Goal: Task Accomplishment & Management: Use online tool/utility

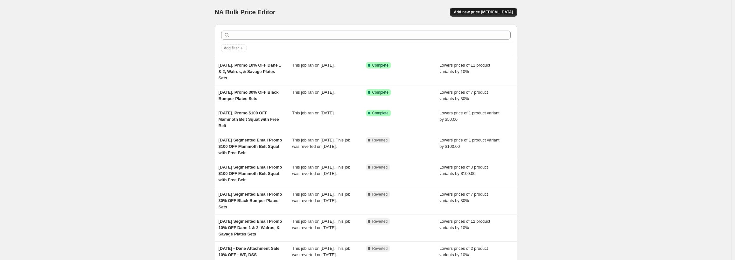
click at [495, 12] on span "Add new price [MEDICAL_DATA]" at bounding box center [483, 12] width 59 height 5
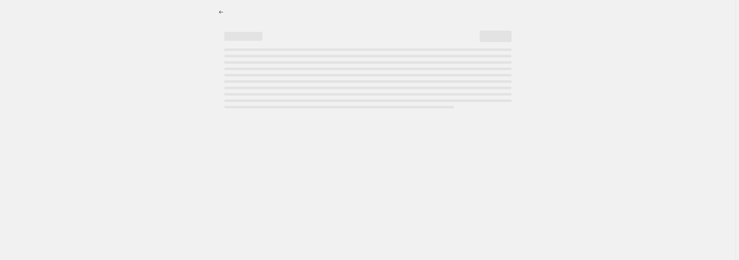
select select "percentage"
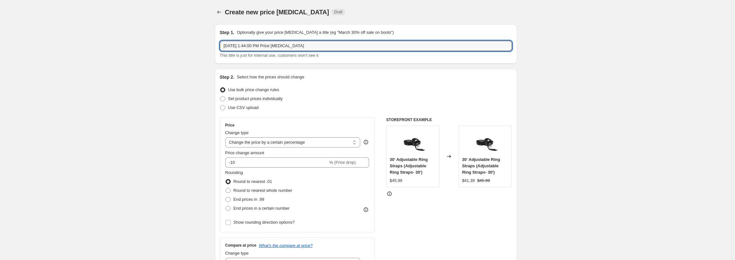
drag, startPoint x: 251, startPoint y: 46, endPoint x: 619, endPoint y: 34, distance: 368.9
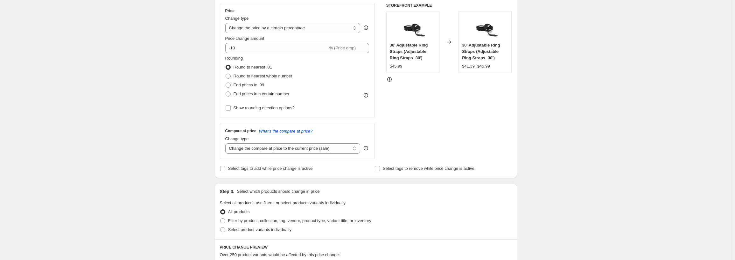
scroll to position [127, 0]
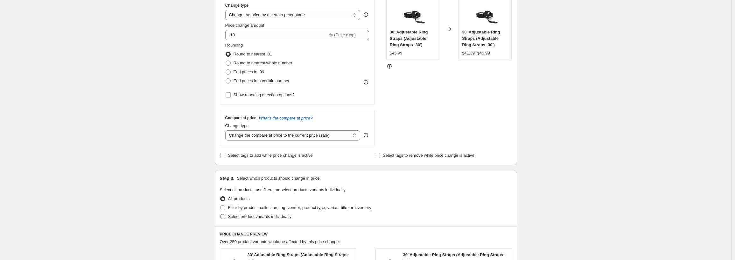
type input "[DATE] Time Limited Promo Silverback Dumbbells 10% OFF"
click at [225, 216] on span at bounding box center [222, 216] width 5 height 5
click at [221, 214] on input "Select product variants individually" at bounding box center [220, 214] width 0 height 0
radio input "true"
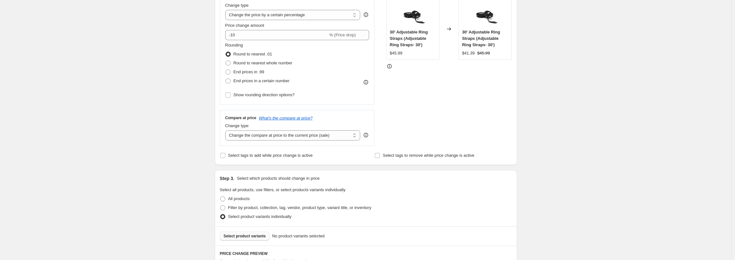
click at [236, 236] on span "Select product variants" at bounding box center [245, 235] width 42 height 5
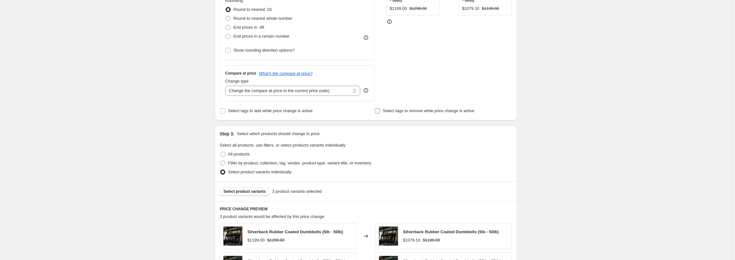
scroll to position [255, 0]
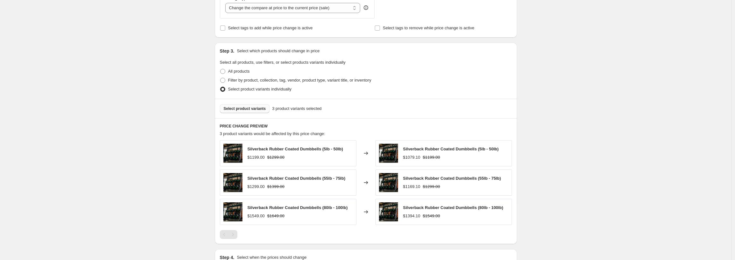
click at [257, 112] on button "Select product variants" at bounding box center [245, 108] width 50 height 9
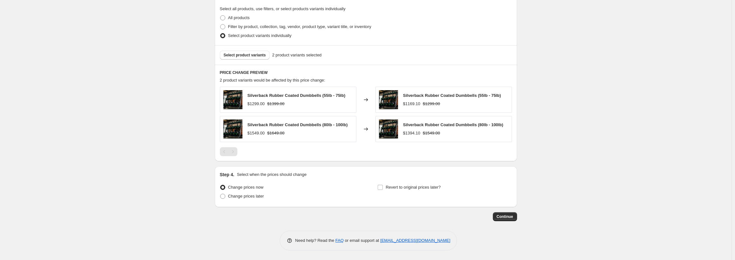
scroll to position [309, 0]
click at [388, 187] on span "Revert to original prices later?" at bounding box center [413, 187] width 55 height 5
click at [383, 187] on input "Revert to original prices later?" at bounding box center [380, 187] width 5 height 5
checkbox input "true"
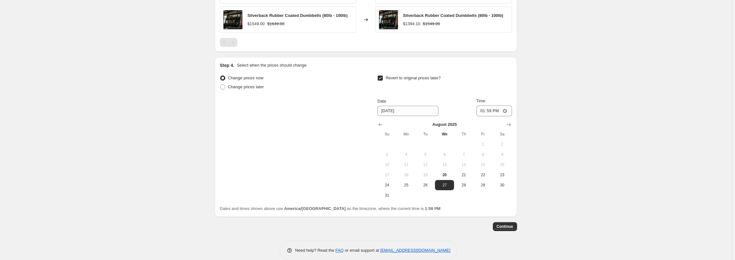
scroll to position [428, 0]
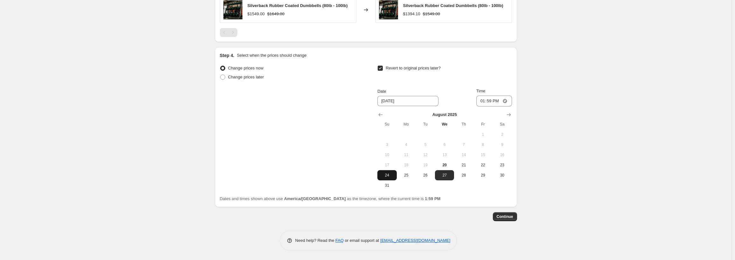
click at [392, 177] on span "24" at bounding box center [387, 175] width 14 height 5
click at [406, 175] on span "25" at bounding box center [407, 175] width 14 height 5
type input "[DATE]"
click at [484, 101] on input "13:59" at bounding box center [495, 101] width 36 height 11
type input "05:00"
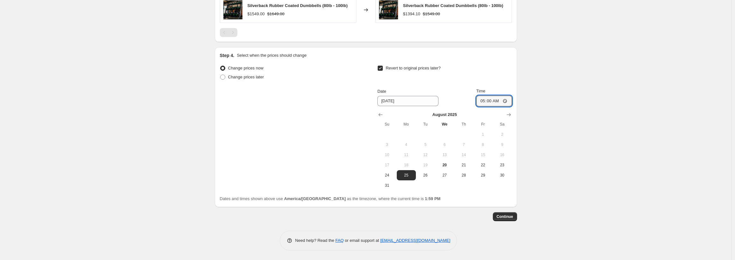
drag, startPoint x: 502, startPoint y: 220, endPoint x: 505, endPoint y: 218, distance: 3.4
click at [505, 218] on button "Continue" at bounding box center [505, 216] width 24 height 9
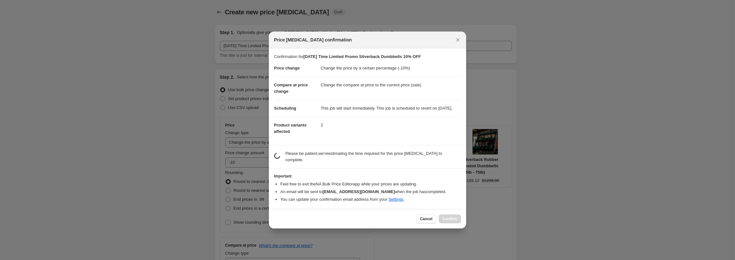
scroll to position [0, 0]
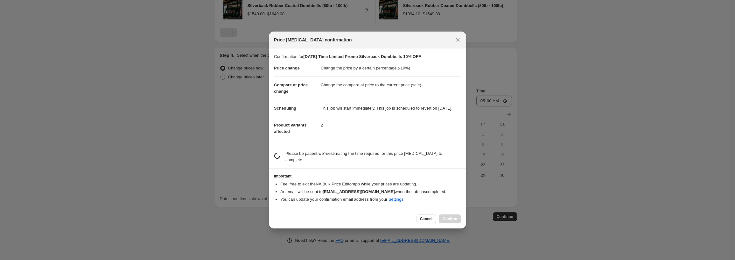
click at [507, 217] on div at bounding box center [367, 130] width 735 height 260
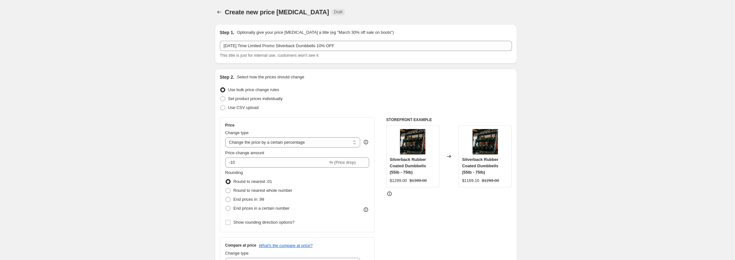
scroll to position [428, 0]
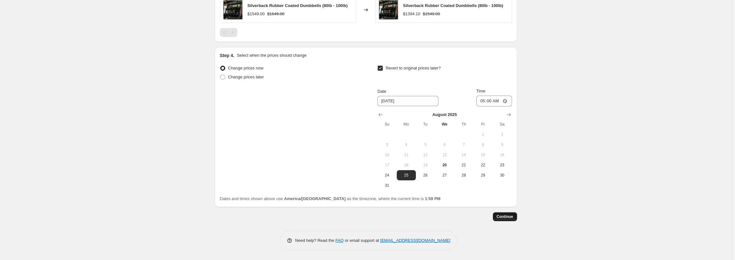
click at [507, 217] on span "Continue" at bounding box center [505, 216] width 17 height 5
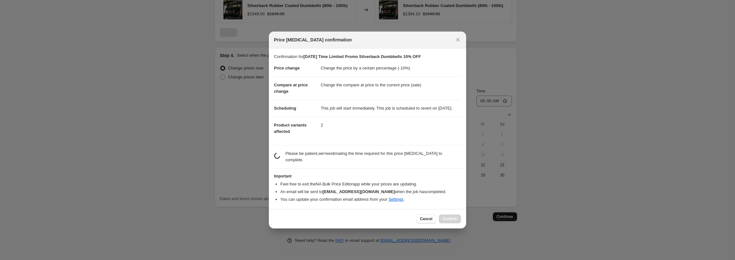
scroll to position [0, 0]
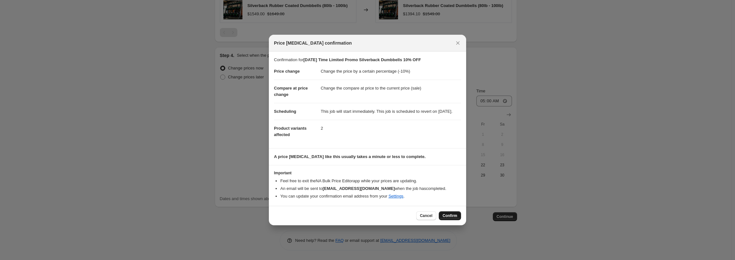
click at [446, 218] on span "Confirm" at bounding box center [450, 215] width 15 height 5
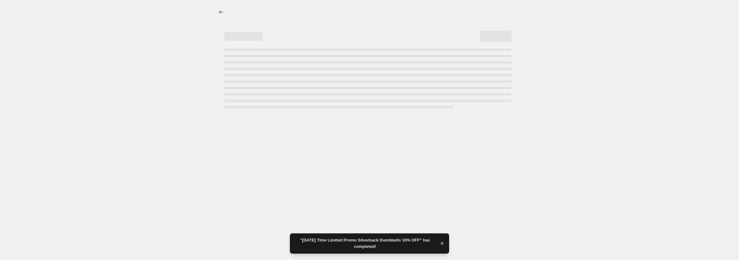
select select "percentage"
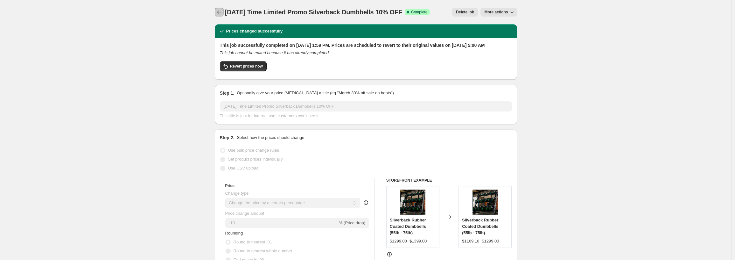
click at [222, 13] on icon "Price change jobs" at bounding box center [219, 12] width 6 height 6
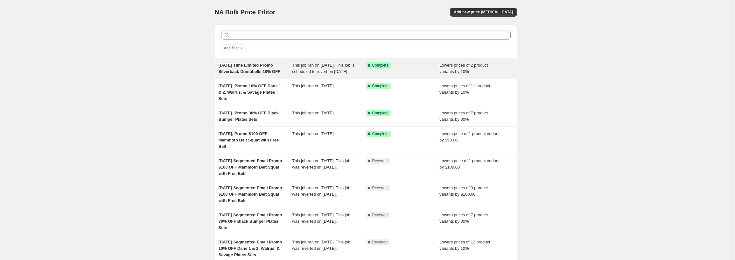
click at [242, 75] on div "[DATE] Time Limited Promo Silverback Dumbbells 10% OFF" at bounding box center [256, 68] width 74 height 13
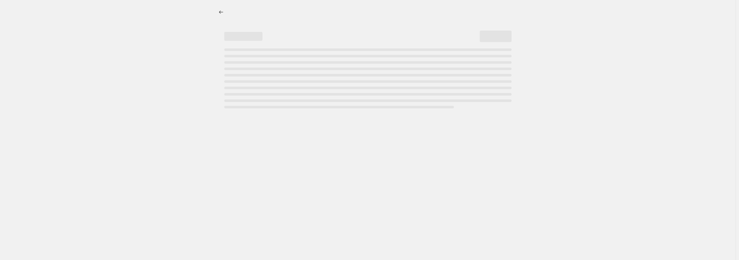
select select "percentage"
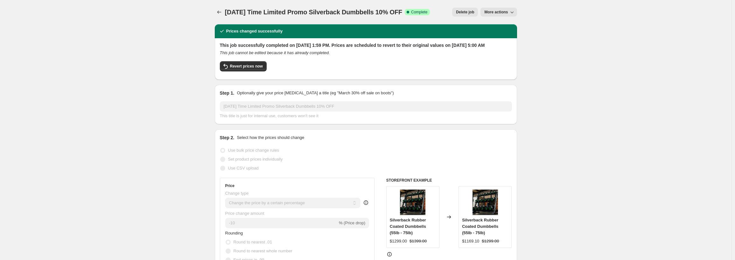
drag, startPoint x: 419, startPoint y: 13, endPoint x: 206, endPoint y: 19, distance: 213.7
copy span "[DATE] Time Limited Promo Silverback Dumbbells 10% OFF"
click at [222, 13] on icon "Price change jobs" at bounding box center [219, 12] width 6 height 6
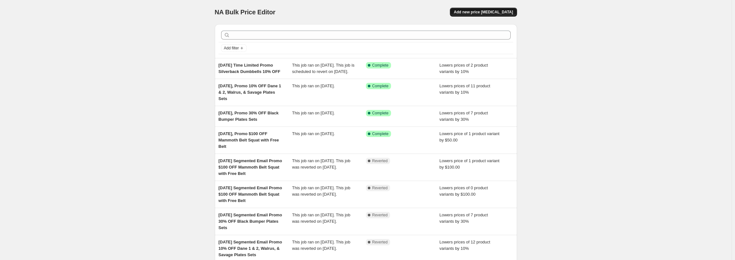
click at [491, 13] on span "Add new price [MEDICAL_DATA]" at bounding box center [483, 12] width 59 height 5
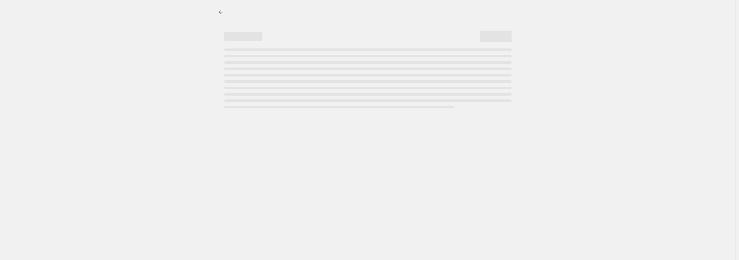
select select "percentage"
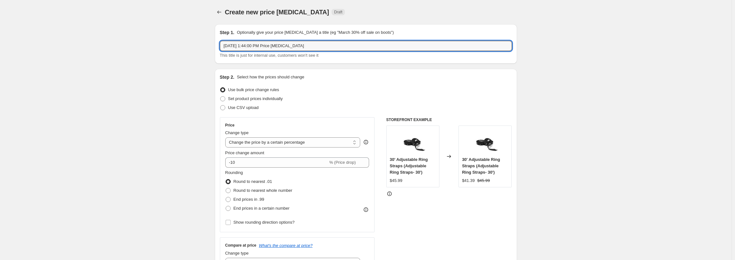
drag, startPoint x: 316, startPoint y: 45, endPoint x: 129, endPoint y: 37, distance: 187.7
paste input "Time Limited Promo Silverback Dumbbells 10% OFF"
click at [251, 43] on input "[DATE] Time Limited Promo Silverback Dumbbells 10% OFF" at bounding box center [366, 46] width 292 height 10
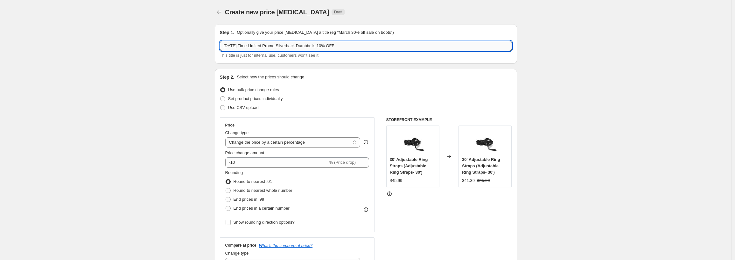
click at [366, 47] on input "[DATE] Time Limited Promo Silverback Dumbbells 10% OFF" at bounding box center [366, 46] width 292 height 10
click at [328, 46] on input "[DATE] Time Limited Promo Silverback Dumbbells 10% OFF" at bounding box center [366, 46] width 292 height 10
click at [327, 46] on input "[DATE] Time Limited Promo Silverback Dumbbells 10% OFF" at bounding box center [366, 46] width 292 height 10
drag, startPoint x: 330, startPoint y: 46, endPoint x: 288, endPoint y: 46, distance: 42.3
click at [288, 46] on input "[DATE] Time Limited Promo Silverback Dumbbells 10% OFF" at bounding box center [366, 46] width 292 height 10
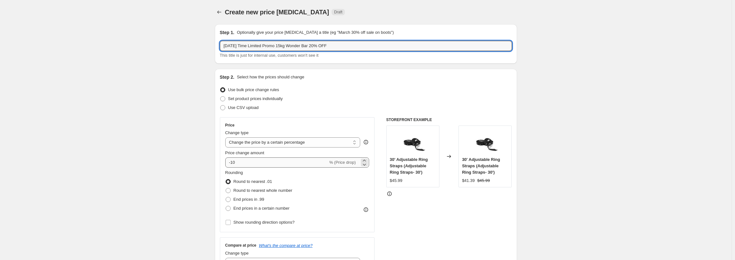
type input "[DATE] Time Limited Promo 15kg Wonder Bar 20% OFF"
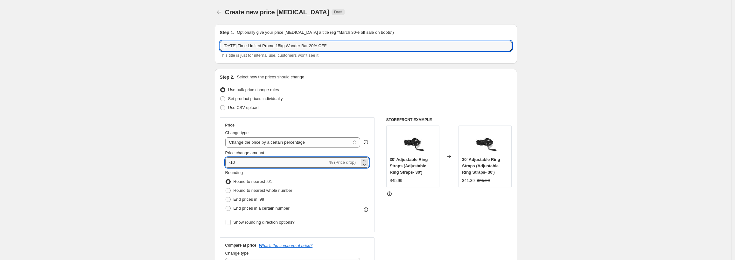
click at [235, 162] on input "-10" at bounding box center [276, 162] width 103 height 10
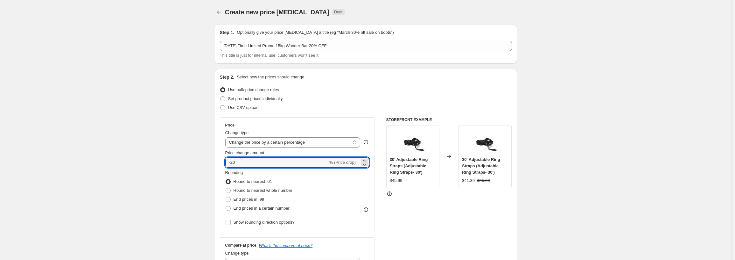
type input "-20"
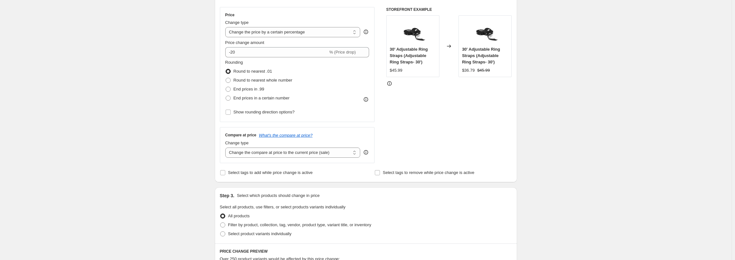
scroll to position [127, 0]
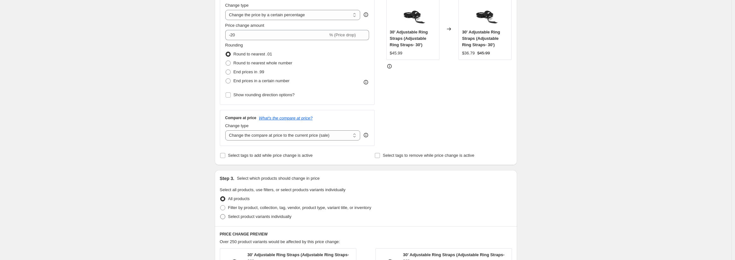
click at [240, 216] on span "Select product variants individually" at bounding box center [259, 216] width 63 height 5
click at [221, 214] on input "Select product variants individually" at bounding box center [220, 214] width 0 height 0
radio input "true"
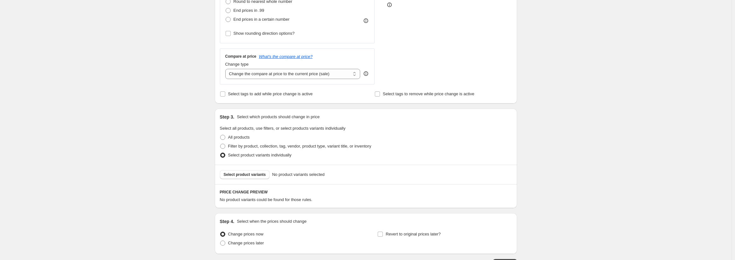
scroll to position [191, 0]
click at [251, 176] on button "Select product variants" at bounding box center [245, 172] width 50 height 9
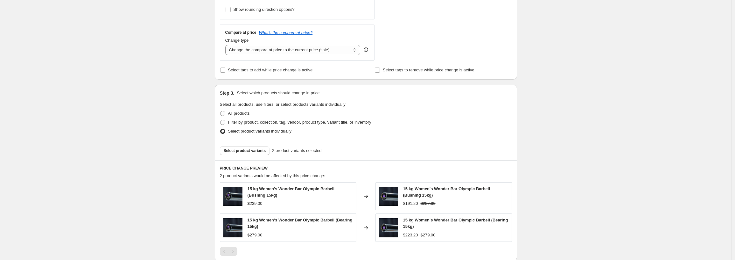
scroll to position [287, 0]
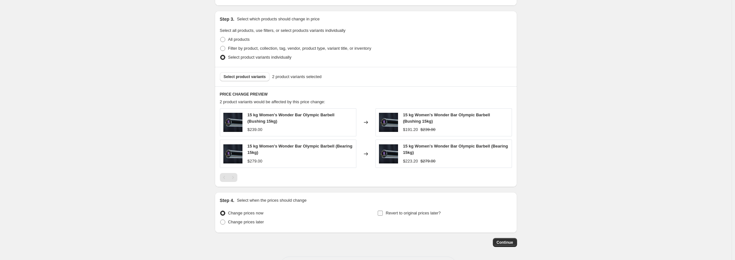
click at [383, 213] on input "Revert to original prices later?" at bounding box center [380, 212] width 5 height 5
checkbox input "true"
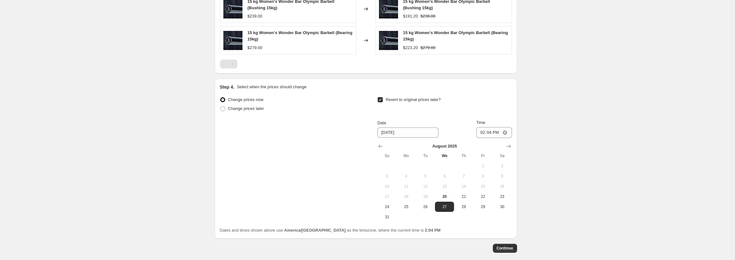
scroll to position [414, 0]
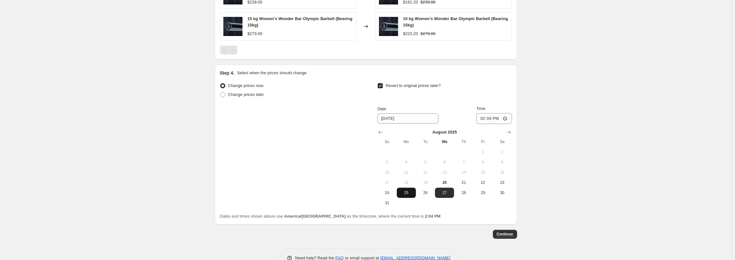
click at [413, 190] on span "25" at bounding box center [407, 192] width 14 height 5
type input "[DATE]"
click at [485, 119] on input "14:04" at bounding box center [495, 118] width 36 height 11
type input "05:00"
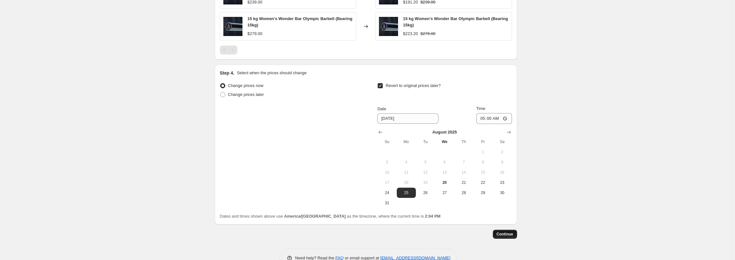
click at [502, 233] on span "Continue" at bounding box center [505, 233] width 17 height 5
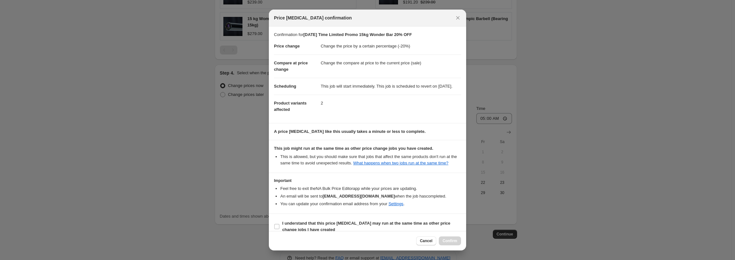
scroll to position [15, 0]
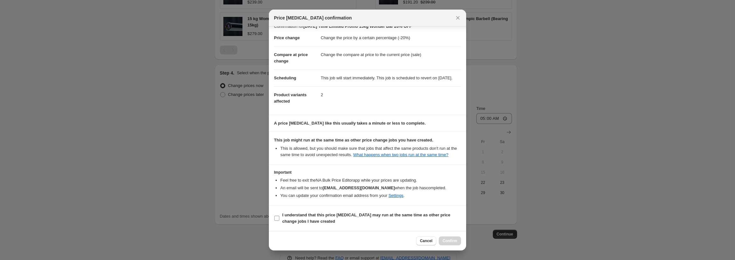
click at [296, 220] on b "I understand that this price [MEDICAL_DATA] may run at the same time as other p…" at bounding box center [366, 217] width 168 height 11
click at [280, 220] on input "I understand that this price [MEDICAL_DATA] may run at the same time as other p…" at bounding box center [276, 218] width 5 height 5
checkbox input "true"
click at [449, 238] on button "Confirm" at bounding box center [450, 240] width 22 height 9
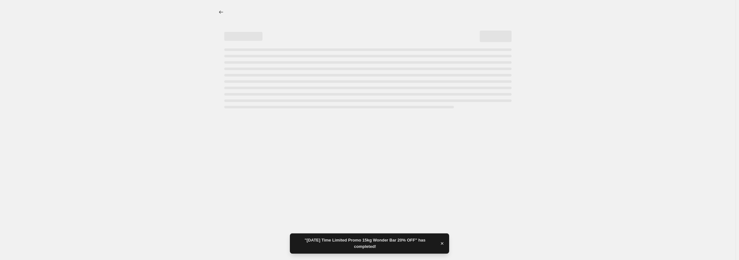
select select "percentage"
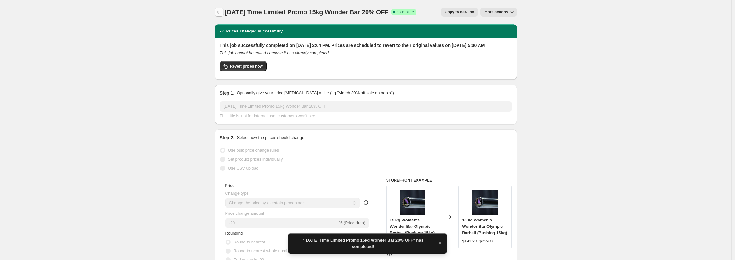
click at [221, 13] on icon "Price change jobs" at bounding box center [219, 12] width 6 height 6
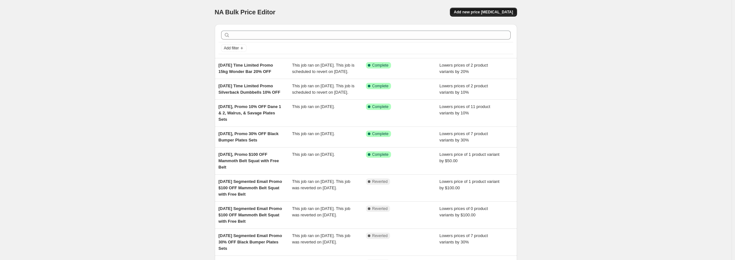
click at [497, 13] on span "Add new price [MEDICAL_DATA]" at bounding box center [483, 12] width 59 height 5
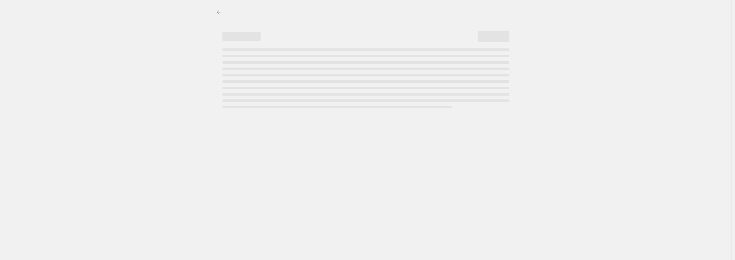
select select "percentage"
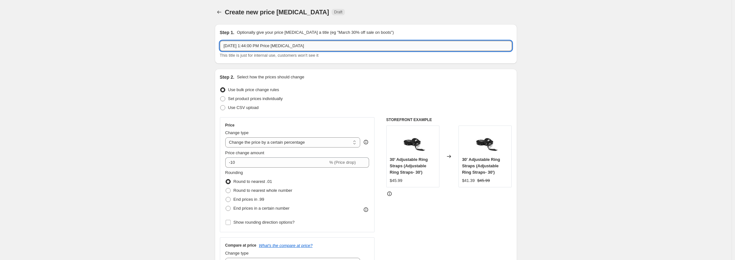
drag, startPoint x: 334, startPoint y: 45, endPoint x: 251, endPoint y: 46, distance: 82.8
click at [251, 46] on input "[DATE] 1:44:00 PM Price [MEDICAL_DATA]" at bounding box center [366, 46] width 292 height 10
paste input "Bar-FS-Curl-30LB"
type input "[DATE],"
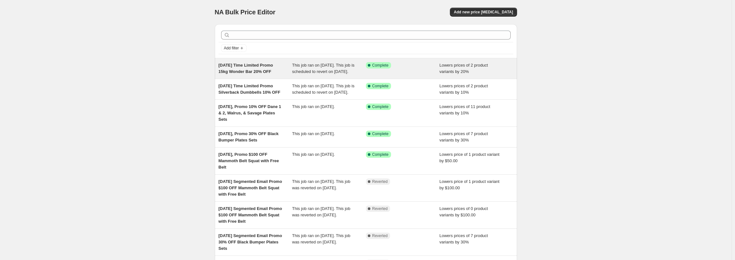
click at [345, 75] on div "This job ran on [DATE]. This job is scheduled to revert on [DATE]." at bounding box center [329, 68] width 74 height 13
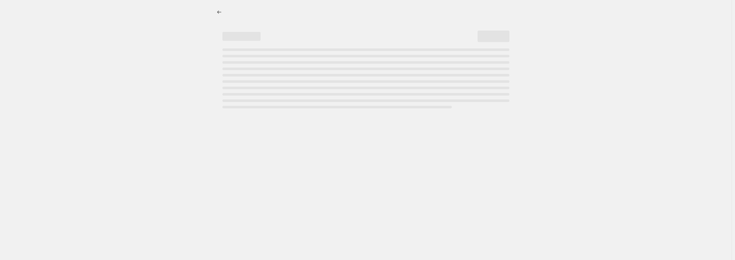
select select "percentage"
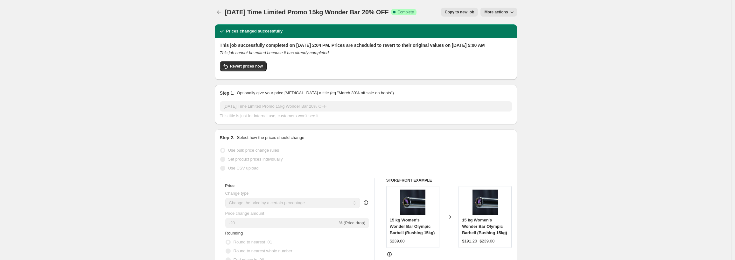
drag, startPoint x: 407, startPoint y: 10, endPoint x: 268, endPoint y: 11, distance: 139.5
click at [268, 11] on div "[DATE] Time Limited Promo 15kg Wonder Bar 20% OFF Success Complete Complete" at bounding box center [321, 12] width 192 height 9
copy span "Time Limited Promo 15kg Wonder Bar 20% OFF"
click at [221, 6] on div "[DATE] Time Limited Promo 15kg Wonder Bar 20% OFF. This page is ready [DATE] Ti…" at bounding box center [366, 12] width 302 height 24
click at [220, 9] on icon "Price change jobs" at bounding box center [219, 12] width 6 height 6
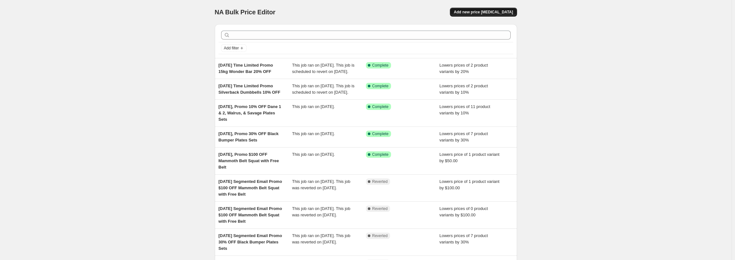
click at [509, 11] on span "Add new price [MEDICAL_DATA]" at bounding box center [483, 12] width 59 height 5
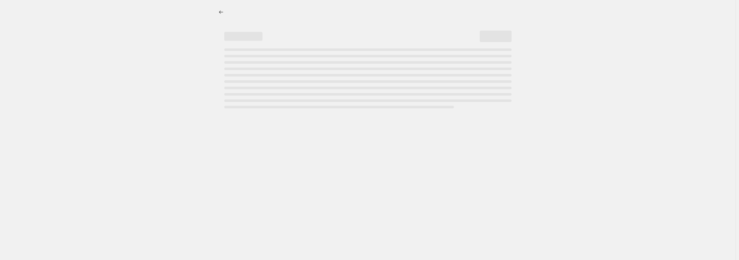
select select "percentage"
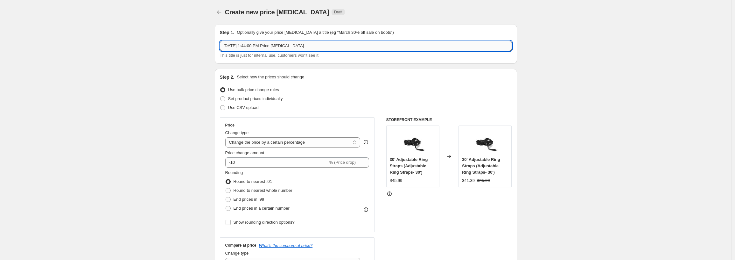
drag, startPoint x: 252, startPoint y: 46, endPoint x: 497, endPoint y: 47, distance: 245.5
click at [497, 47] on input "[DATE] 1:44:00 PM Price [MEDICAL_DATA]" at bounding box center [366, 46] width 292 height 10
paste input "Time Limited Promo 15kg Wonder Bar 20% OFF"
drag, startPoint x: 289, startPoint y: 46, endPoint x: 324, endPoint y: 46, distance: 34.7
click at [324, 46] on input "[DATE], Time Limited Promo 15kg Wonder Bar 20% OFF" at bounding box center [366, 46] width 292 height 10
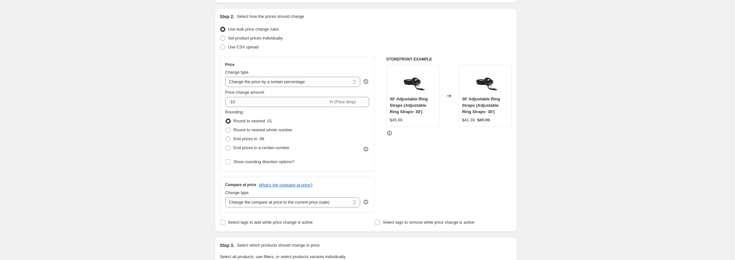
scroll to position [64, 0]
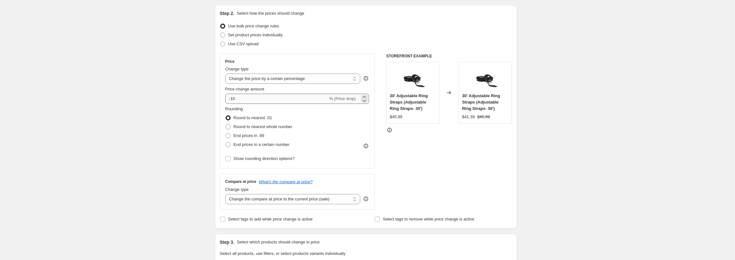
type input "[DATE], Time Limited Promo Curl Bar 30% OFF"
click at [235, 98] on input "-10" at bounding box center [276, 99] width 103 height 10
type input "-30"
click at [172, 121] on div "Create new price [MEDICAL_DATA]. This page is ready Create new price [MEDICAL_D…" at bounding box center [366, 259] width 732 height 647
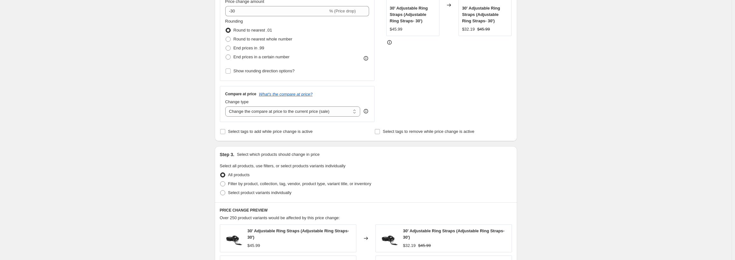
scroll to position [159, 0]
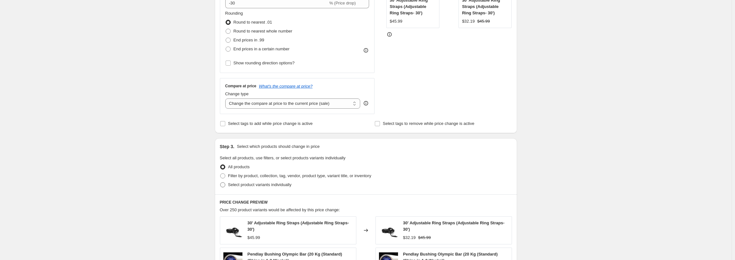
click at [234, 186] on span "Select product variants individually" at bounding box center [259, 184] width 63 height 5
click at [221, 182] on input "Select product variants individually" at bounding box center [220, 182] width 0 height 0
radio input "true"
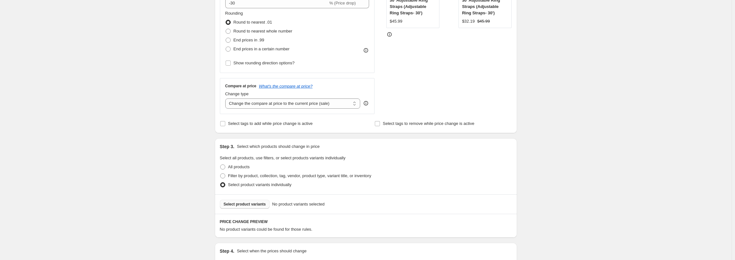
click at [256, 204] on span "Select product variants" at bounding box center [245, 204] width 42 height 5
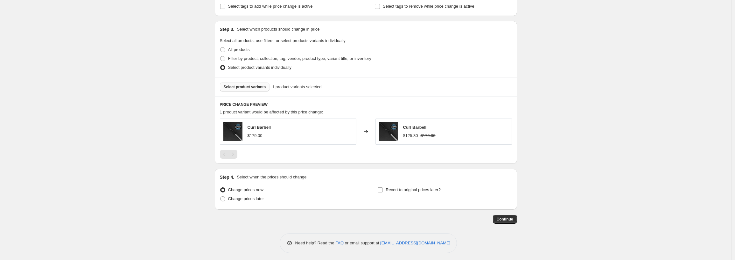
scroll to position [279, 0]
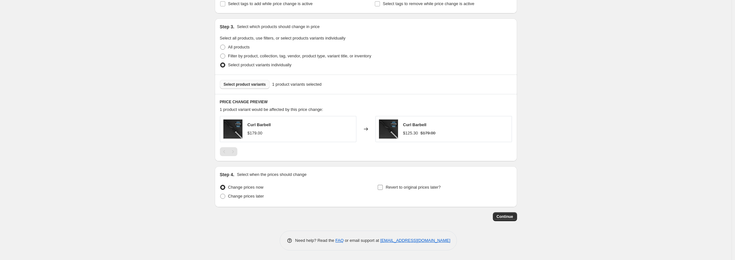
click at [387, 188] on label "Revert to original prices later?" at bounding box center [409, 187] width 63 height 9
click at [383, 188] on input "Revert to original prices later?" at bounding box center [380, 187] width 5 height 5
checkbox input "true"
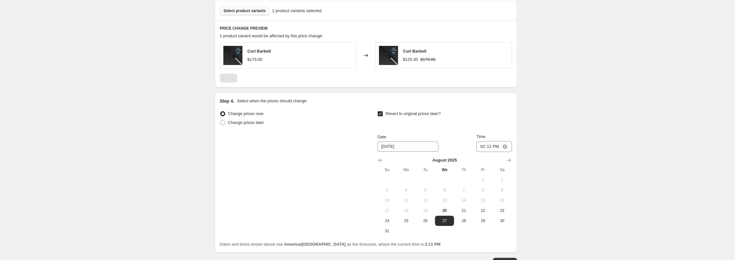
scroll to position [375, 0]
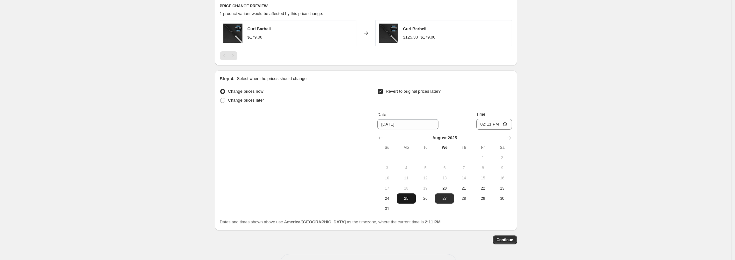
click at [404, 200] on span "25" at bounding box center [407, 198] width 14 height 5
type input "[DATE]"
click at [487, 122] on input "14:11" at bounding box center [495, 124] width 36 height 11
type input "05:00"
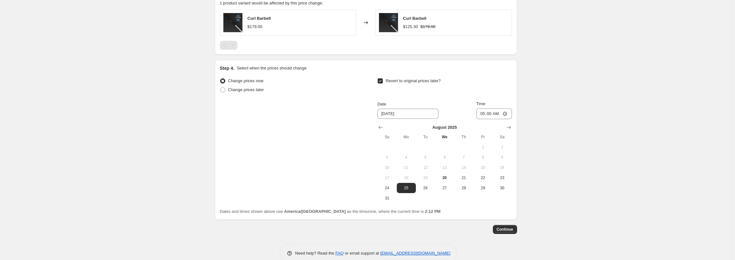
scroll to position [398, 0]
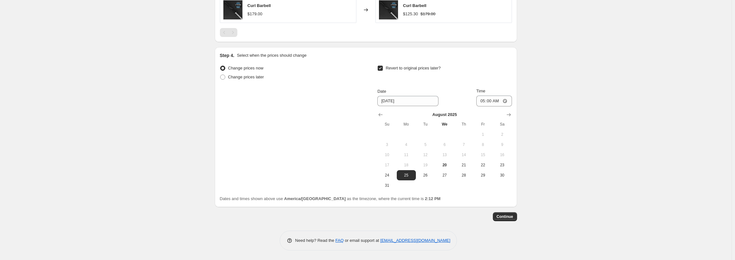
drag, startPoint x: 505, startPoint y: 216, endPoint x: 497, endPoint y: 255, distance: 40.0
drag, startPoint x: 505, startPoint y: 217, endPoint x: 604, endPoint y: 197, distance: 100.3
click at [515, 214] on button "Continue" at bounding box center [505, 216] width 24 height 9
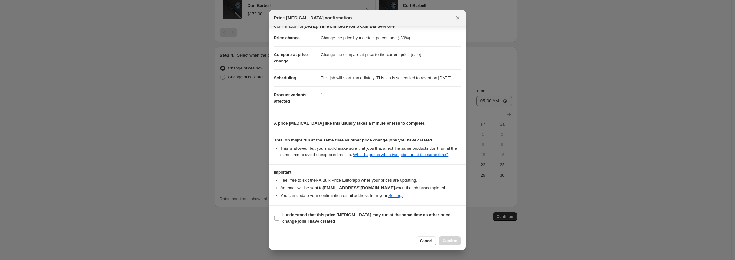
scroll to position [15, 0]
click at [296, 216] on b "I understand that this price [MEDICAL_DATA] may run at the same time as other p…" at bounding box center [366, 217] width 168 height 11
click at [280, 216] on input "I understand that this price [MEDICAL_DATA] may run at the same time as other p…" at bounding box center [276, 218] width 5 height 5
checkbox input "true"
click at [448, 239] on span "Confirm" at bounding box center [450, 240] width 15 height 5
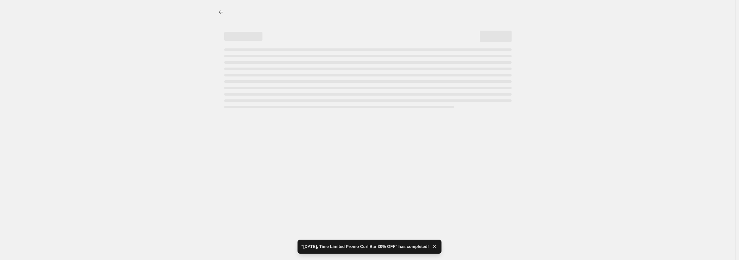
select select "percentage"
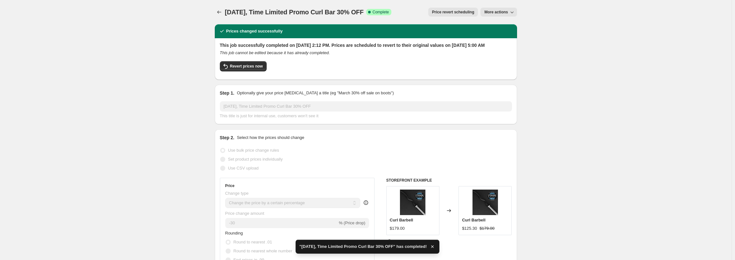
click at [225, 12] on div at bounding box center [220, 12] width 10 height 9
click at [221, 12] on icon "Price change jobs" at bounding box center [219, 12] width 6 height 6
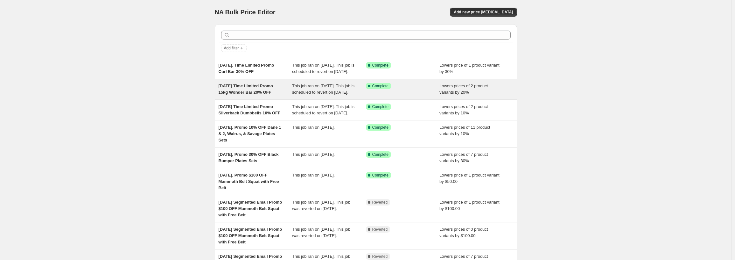
click at [268, 96] on div "[DATE] Time Limited Promo 15kg Wonder Bar 20% OFF" at bounding box center [256, 89] width 74 height 13
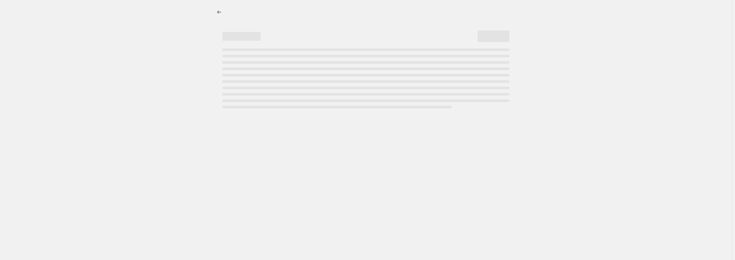
select select "percentage"
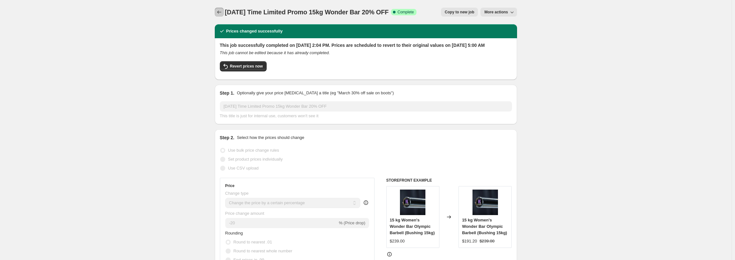
click at [221, 11] on icon "Price change jobs" at bounding box center [219, 12] width 6 height 6
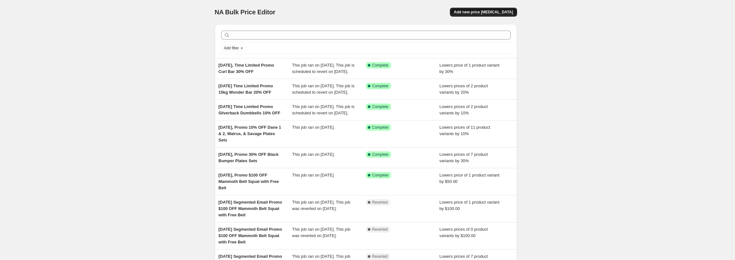
click at [498, 10] on span "Add new price [MEDICAL_DATA]" at bounding box center [483, 12] width 59 height 5
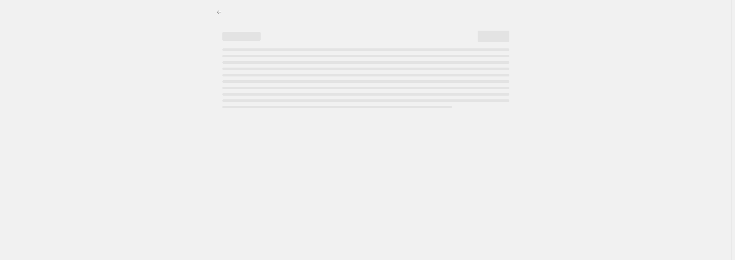
select select "percentage"
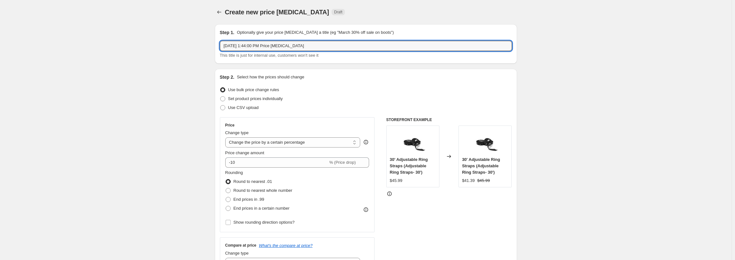
drag, startPoint x: 251, startPoint y: 47, endPoint x: 548, endPoint y: 51, distance: 297.1
paste input "Bar-FS-MultiGrip-V2"
type input "[DATE] 1:44:00 PM Price [MEDICAL_DATA]"
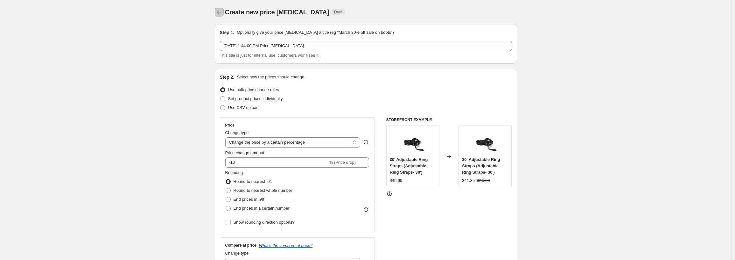
click at [219, 15] on icon "Price change jobs" at bounding box center [219, 12] width 6 height 6
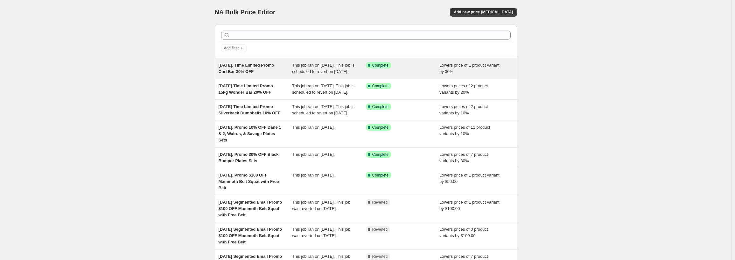
click at [309, 68] on div "This job ran on [DATE]. This job is scheduled to revert on [DATE]." at bounding box center [329, 68] width 74 height 13
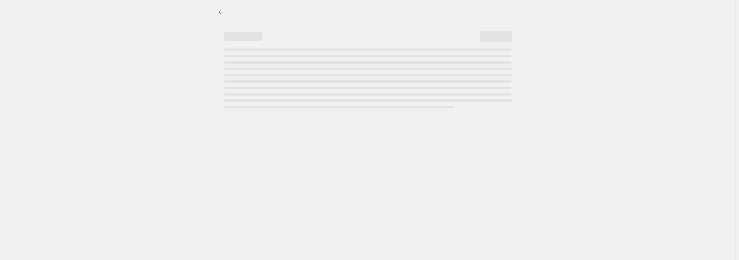
select select "percentage"
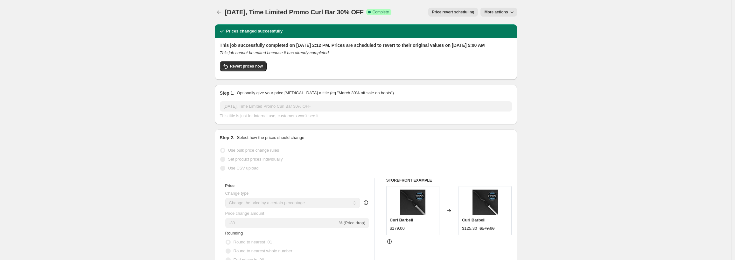
drag, startPoint x: 381, startPoint y: 12, endPoint x: 269, endPoint y: 17, distance: 112.5
click at [269, 17] on div "[DATE], Time Limited Promo Curl Bar 30% OFF. This page is ready [DATE], Time Li…" at bounding box center [366, 12] width 302 height 24
copy span "Time Limited Promo Curl Bar 30% OFF"
click at [220, 13] on icon "Price change jobs" at bounding box center [219, 12] width 4 height 3
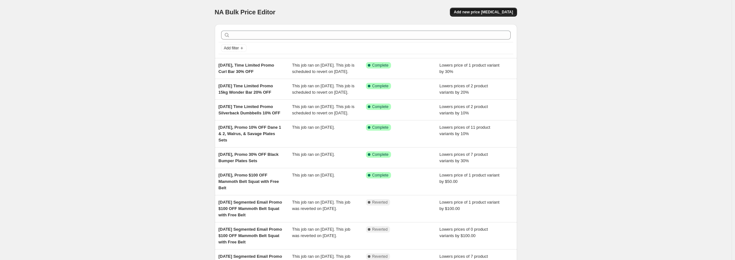
click at [502, 11] on span "Add new price [MEDICAL_DATA]" at bounding box center [483, 12] width 59 height 5
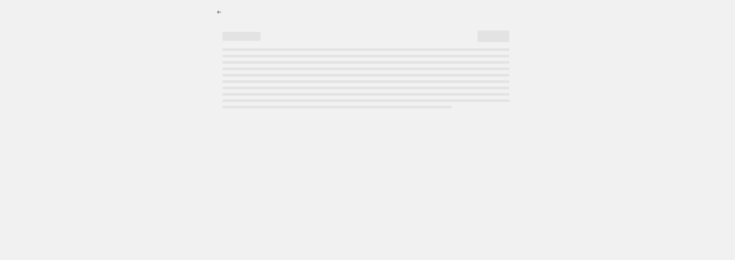
select select "percentage"
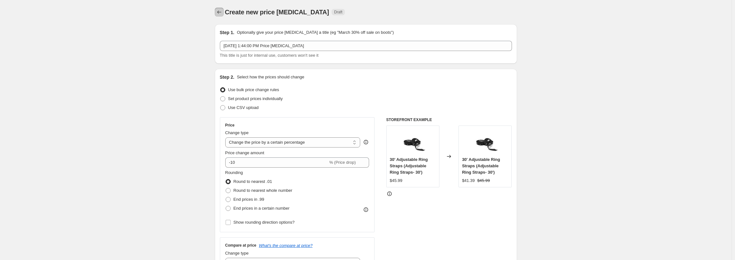
click at [224, 11] on button "Price change jobs" at bounding box center [219, 12] width 9 height 9
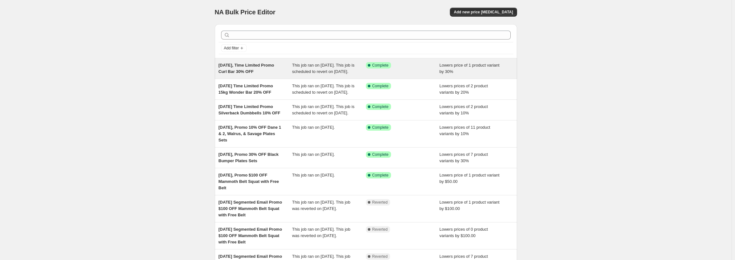
click at [323, 70] on span "This job ran on [DATE]. This job is scheduled to revert on [DATE]." at bounding box center [323, 68] width 62 height 11
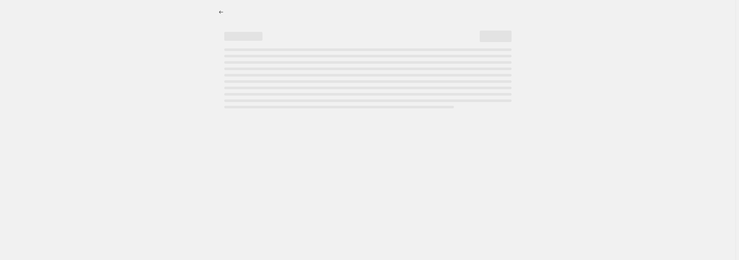
select select "percentage"
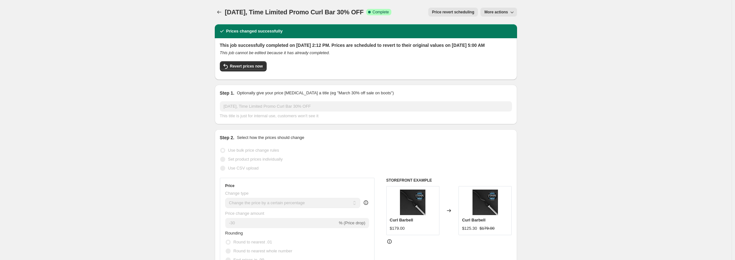
drag, startPoint x: 380, startPoint y: 11, endPoint x: 270, endPoint y: 12, distance: 110.2
click at [270, 12] on span "[DATE], Time Limited Promo Curl Bar 30% OFF" at bounding box center [294, 12] width 139 height 7
copy span "Time Limited Promo Curl Bar 30% OFF"
click at [220, 10] on icon "Price change jobs" at bounding box center [219, 12] width 6 height 6
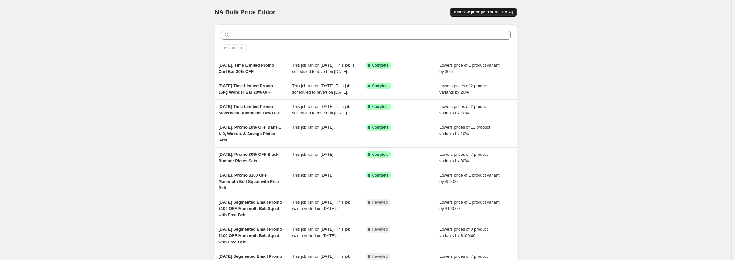
click at [482, 11] on span "Add new price [MEDICAL_DATA]" at bounding box center [483, 12] width 59 height 5
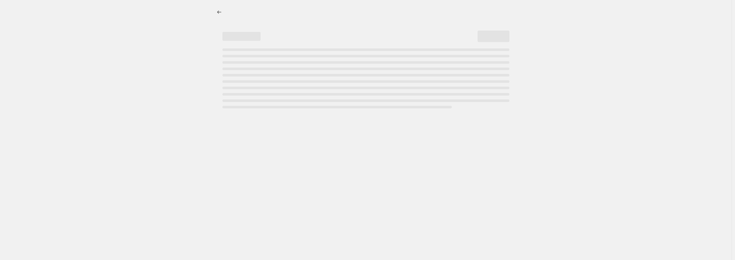
select select "percentage"
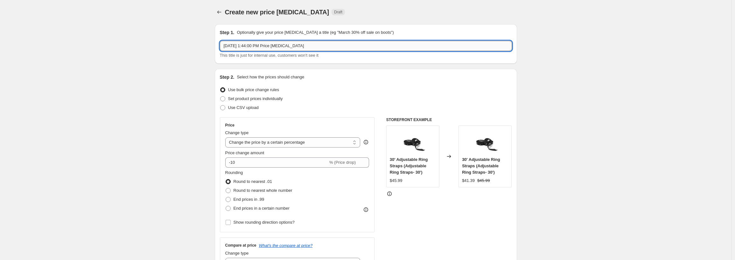
drag, startPoint x: 250, startPoint y: 46, endPoint x: 482, endPoint y: 43, distance: 231.5
click at [482, 43] on input "[DATE] 1:44:00 PM Price [MEDICAL_DATA]" at bounding box center [366, 46] width 292 height 10
paste input "Time Limited Promo Curl Bar 30% OFF"
click at [308, 44] on input "[DATE], Time Limited Promo Curl Bar 30% OFF" at bounding box center [366, 46] width 292 height 10
click at [307, 46] on input "[DATE], Time Limited Promo Curl Bar 30% OFF" at bounding box center [366, 46] width 292 height 10
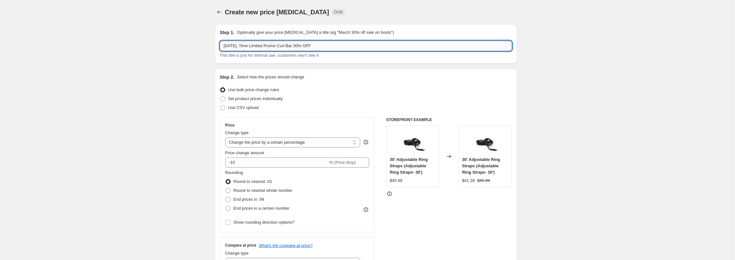
drag, startPoint x: 289, startPoint y: 45, endPoint x: 305, endPoint y: 45, distance: 15.3
click at [305, 45] on input "[DATE], Time Limited Promo Curl Bar 30% OFF" at bounding box center [366, 46] width 292 height 10
type input "[DATE], Time Limited Promo Multigrip Bar 35% OFF"
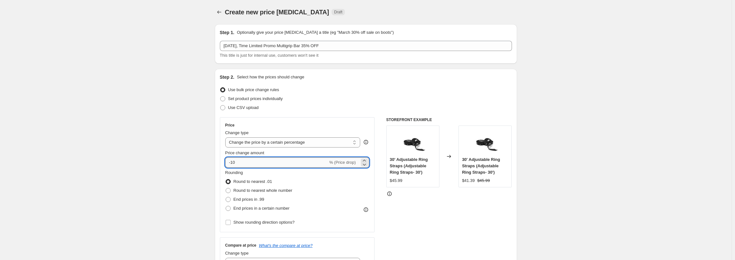
drag, startPoint x: 239, startPoint y: 161, endPoint x: 233, endPoint y: 161, distance: 6.0
click at [233, 161] on input "-10" at bounding box center [276, 162] width 103 height 10
type input "-35"
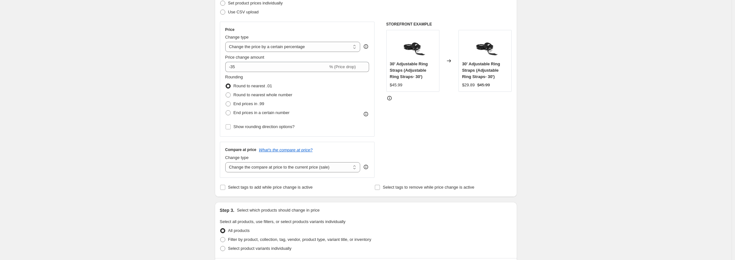
scroll to position [127, 0]
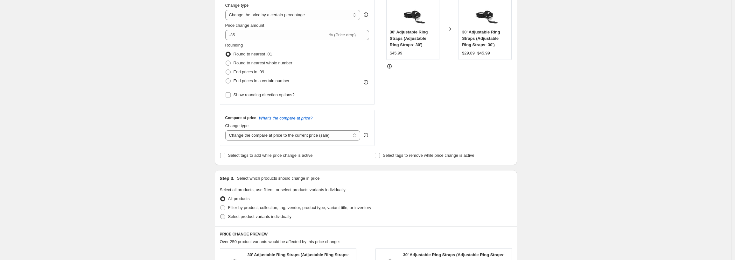
click at [225, 216] on span at bounding box center [222, 216] width 5 height 5
click at [221, 214] on input "Select product variants individually" at bounding box center [220, 214] width 0 height 0
radio input "true"
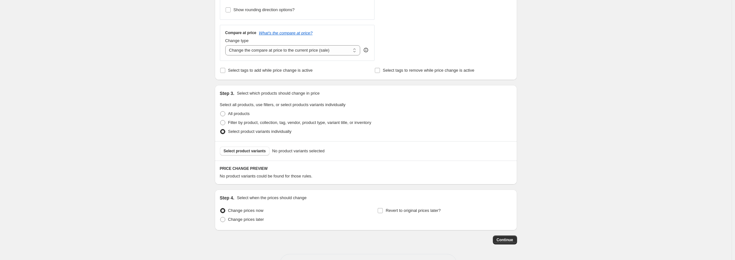
scroll to position [223, 0]
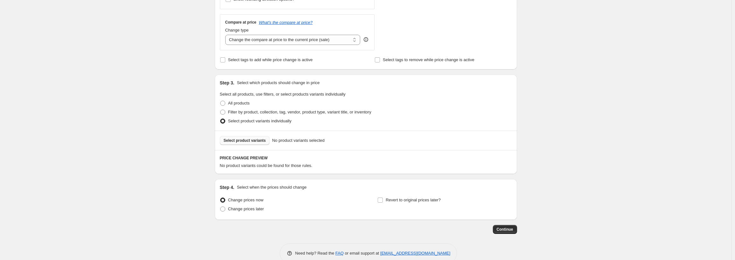
click at [250, 143] on span "Select product variants" at bounding box center [245, 140] width 42 height 5
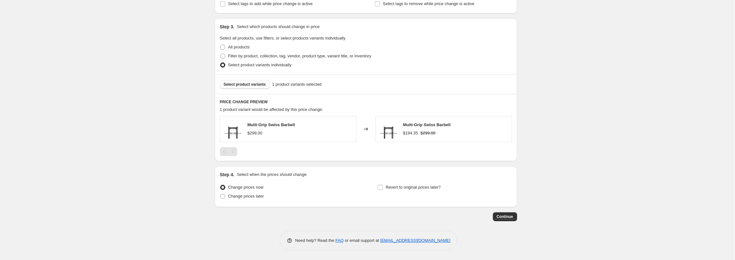
scroll to position [279, 0]
click at [382, 186] on input "Revert to original prices later?" at bounding box center [380, 187] width 5 height 5
checkbox input "true"
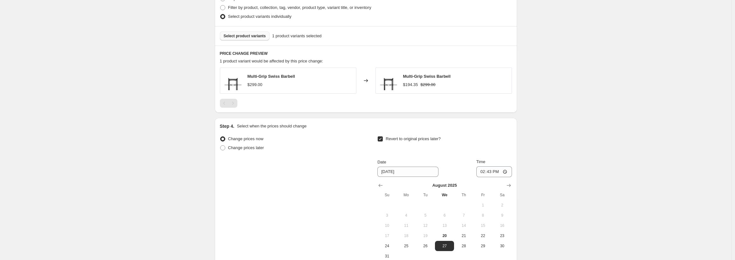
scroll to position [398, 0]
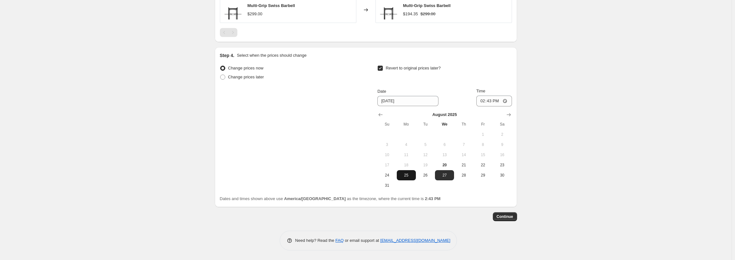
drag, startPoint x: 394, startPoint y: 175, endPoint x: 416, endPoint y: 178, distance: 22.5
click at [414, 181] on tbody "1 2 3 4 5 6 7 8 9 10 11 12 13 14 15 16 17 18 19 20 21 22 23 24 25 26 27 28 29 3…" at bounding box center [445, 159] width 134 height 61
click at [414, 175] on span "25" at bounding box center [407, 175] width 14 height 5
type input "[DATE]"
click at [485, 102] on input "14:43" at bounding box center [495, 101] width 36 height 11
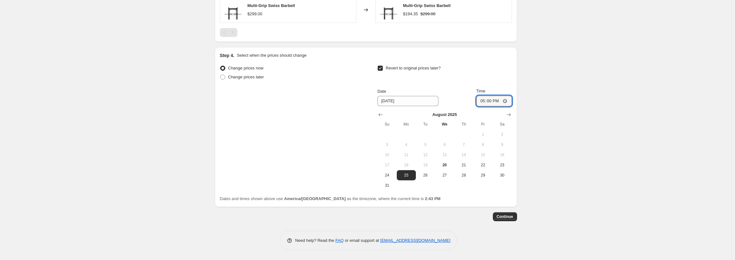
type input "05:00"
click at [508, 216] on span "Continue" at bounding box center [505, 216] width 17 height 5
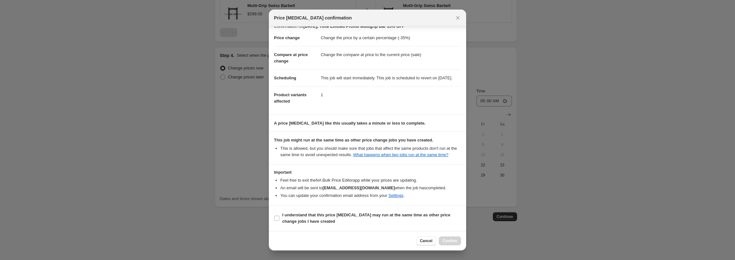
scroll to position [15, 0]
click at [316, 222] on b "I understand that this price [MEDICAL_DATA] may run at the same time as other p…" at bounding box center [366, 217] width 168 height 11
click at [280, 221] on input "I understand that this price [MEDICAL_DATA] may run at the same time as other p…" at bounding box center [276, 218] width 5 height 5
checkbox input "true"
click at [450, 238] on button "Confirm" at bounding box center [450, 240] width 22 height 9
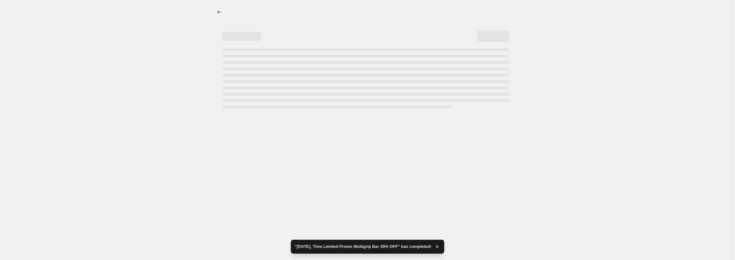
select select "percentage"
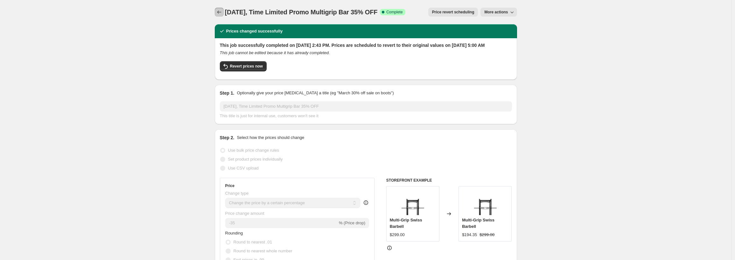
click at [220, 12] on icon "Price change jobs" at bounding box center [219, 12] width 6 height 6
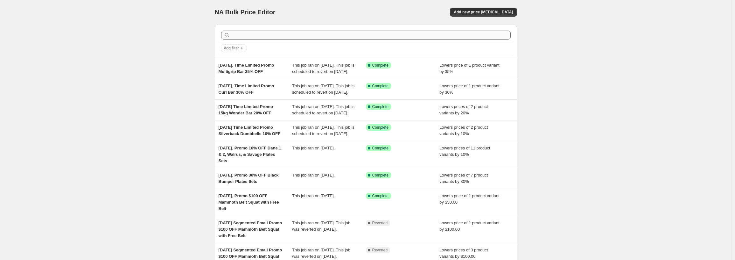
drag, startPoint x: 487, startPoint y: 14, endPoint x: 390, endPoint y: 37, distance: 100.0
click at [461, 32] on div "NA Bulk Price Editor. This page is ready NA Bulk Price Editor Add new price [ME…" at bounding box center [366, 180] width 318 height 360
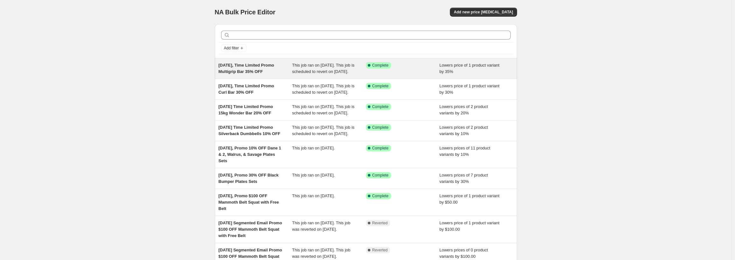
click at [273, 70] on span "[DATE], Time Limited Promo Multigrip Bar 35% OFF" at bounding box center [247, 68] width 56 height 11
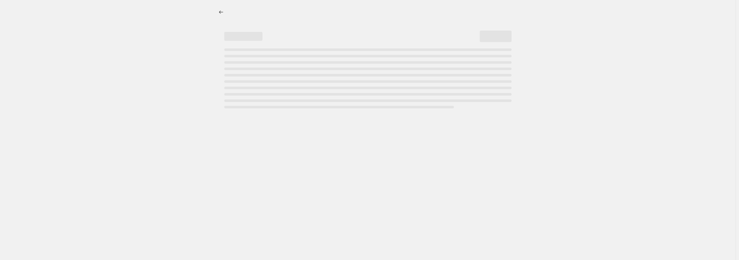
select select "percentage"
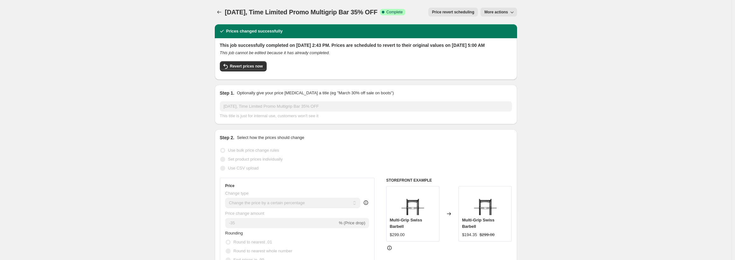
drag, startPoint x: 396, startPoint y: 13, endPoint x: 270, endPoint y: 18, distance: 126.2
click at [270, 18] on div "[DATE], Time Limited Promo Multigrip Bar 35% OFF. This page is ready [DATE], Ti…" at bounding box center [366, 12] width 302 height 24
copy span "Time Limited Promo Multigrip Bar 35% OFF"
click at [223, 13] on icon "Price change jobs" at bounding box center [219, 12] width 6 height 6
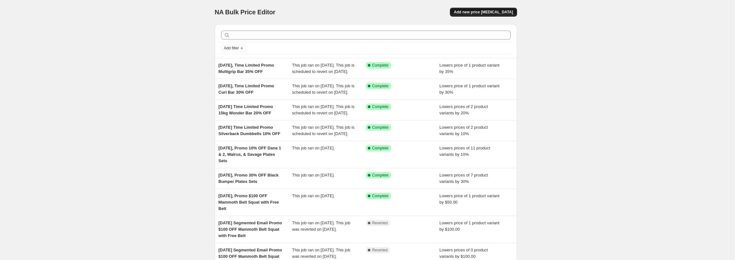
click at [501, 10] on span "Add new price [MEDICAL_DATA]" at bounding box center [483, 12] width 59 height 5
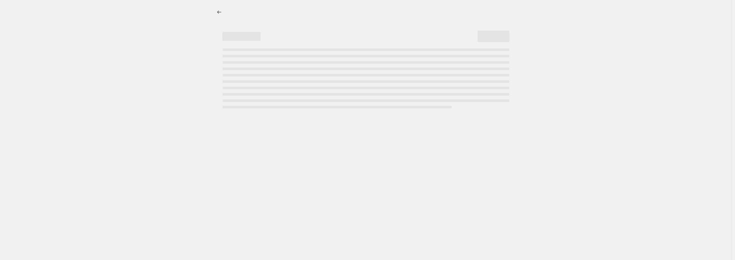
select select "percentage"
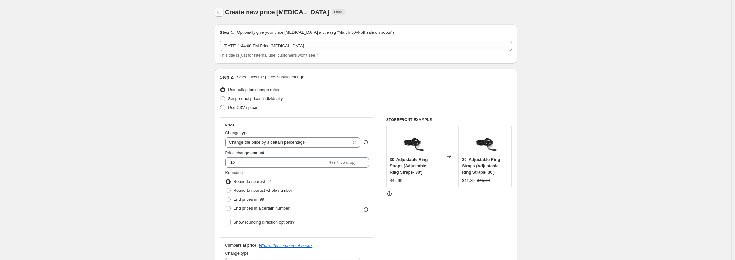
click at [217, 11] on icon "Price change jobs" at bounding box center [219, 12] width 6 height 6
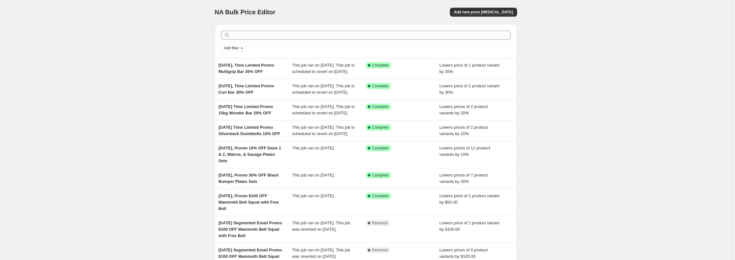
click at [589, 86] on div "NA Bulk Price Editor. This page is ready NA Bulk Price Editor Add new price [ME…" at bounding box center [366, 180] width 732 height 360
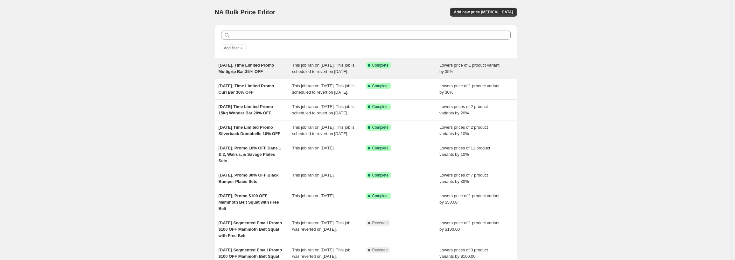
click at [267, 75] on div "[DATE], Time Limited Promo Multigrip Bar 35% OFF" at bounding box center [256, 68] width 74 height 13
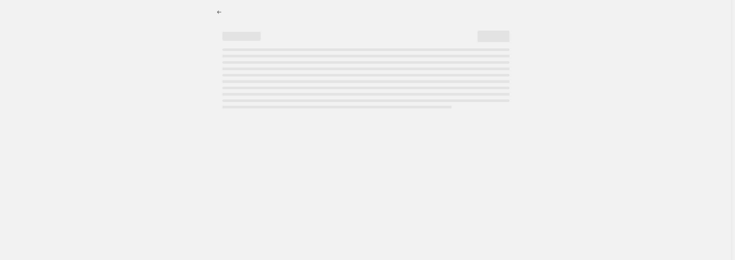
select select "percentage"
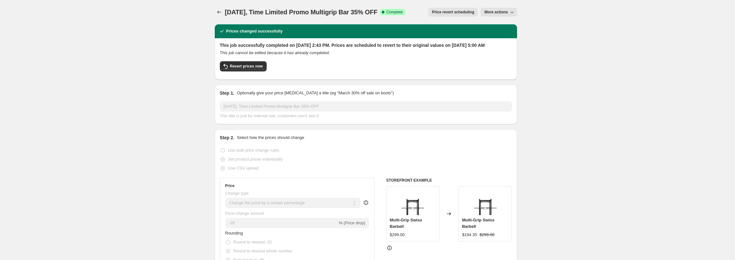
drag, startPoint x: 397, startPoint y: 11, endPoint x: 269, endPoint y: 18, distance: 127.6
click at [269, 18] on div "[DATE], Time Limited Promo Multigrip Bar 35% OFF. This page is ready [DATE], Ti…" at bounding box center [366, 12] width 302 height 24
copy span "Time Limited Promo Multigrip Bar 35% OFF"
click at [223, 14] on icon "Price change jobs" at bounding box center [219, 12] width 6 height 6
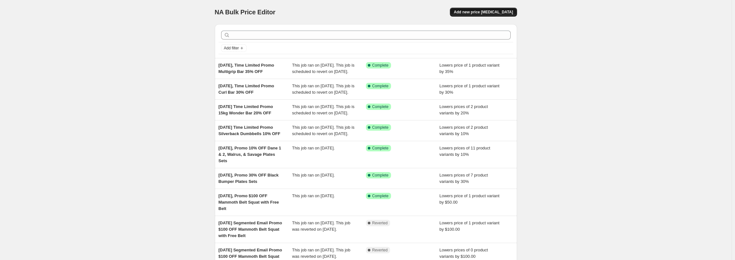
click at [500, 8] on button "Add new price [MEDICAL_DATA]" at bounding box center [483, 12] width 67 height 9
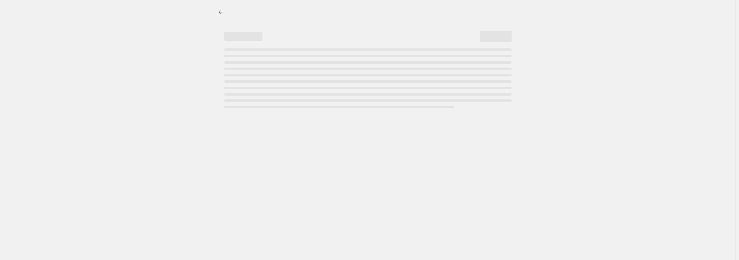
select select "percentage"
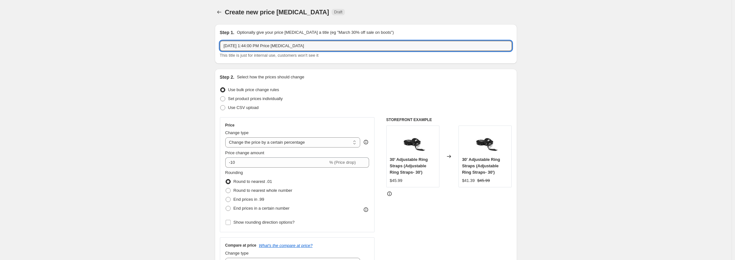
drag, startPoint x: 252, startPoint y: 46, endPoint x: 522, endPoint y: 53, distance: 270.7
paste input "Time Limited Promo Multigrip Bar 35% OFF"
type input "[DATE], Time Limited Promo Multigrip Bar 35% OFF"
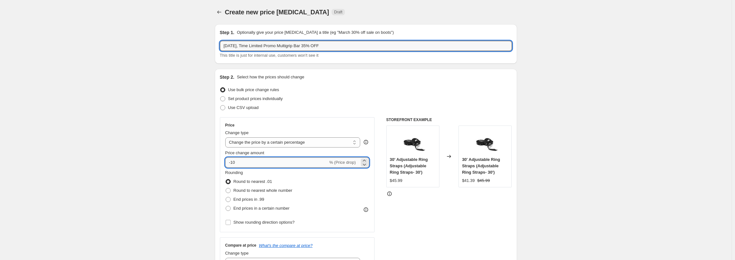
click at [248, 162] on input "-10" at bounding box center [276, 162] width 103 height 10
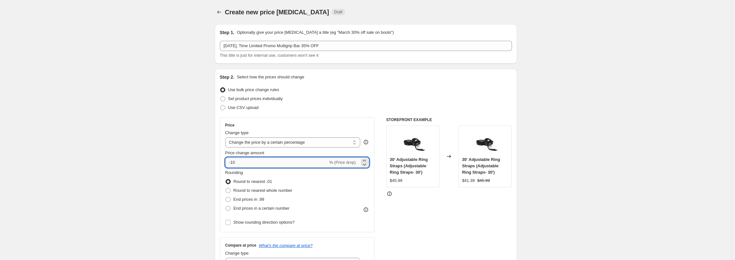
click at [234, 162] on input "-10" at bounding box center [276, 162] width 103 height 10
type input "-20"
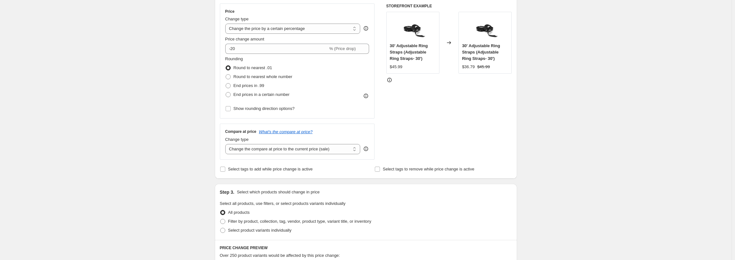
scroll to position [127, 0]
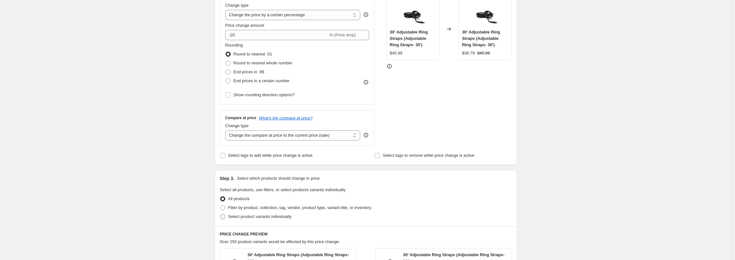
click at [234, 218] on span "Select product variants individually" at bounding box center [259, 216] width 63 height 5
click at [221, 214] on input "Select product variants individually" at bounding box center [220, 214] width 0 height 0
radio input "true"
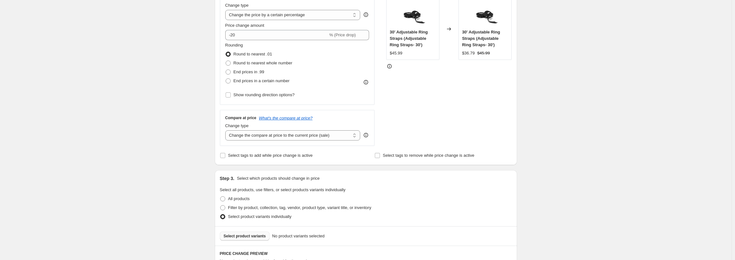
click at [245, 237] on span "Select product variants" at bounding box center [245, 235] width 42 height 5
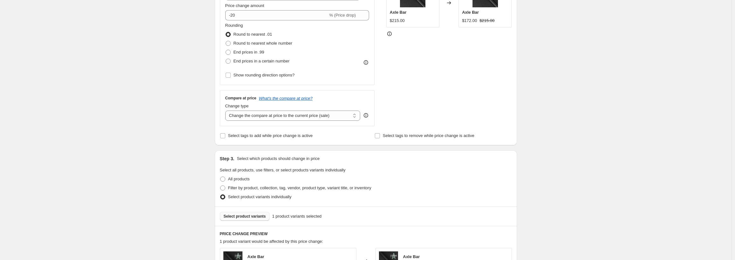
scroll to position [191, 0]
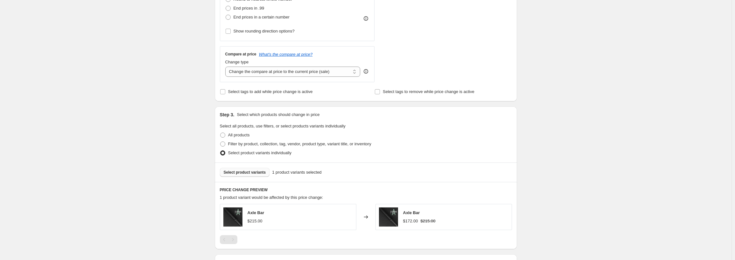
click at [249, 174] on span "Select product variants" at bounding box center [245, 172] width 42 height 5
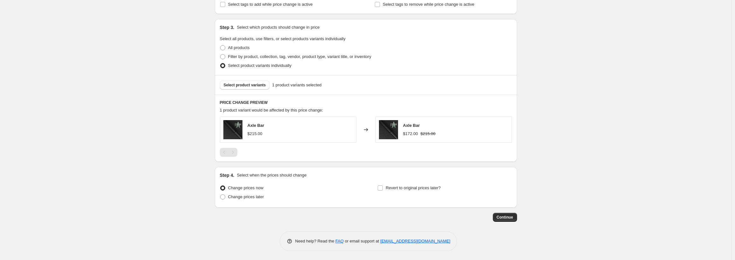
scroll to position [279, 0]
click at [386, 188] on label "Revert to original prices later?" at bounding box center [409, 187] width 63 height 9
click at [383, 188] on input "Revert to original prices later?" at bounding box center [380, 187] width 5 height 5
checkbox input "true"
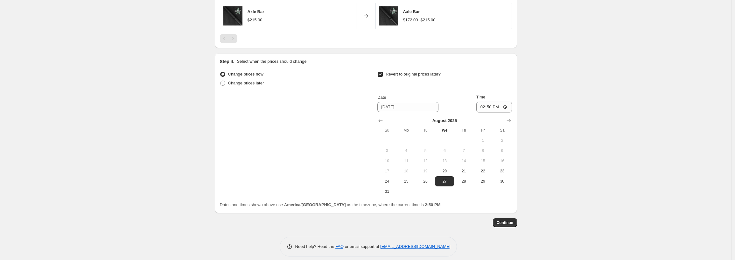
scroll to position [398, 0]
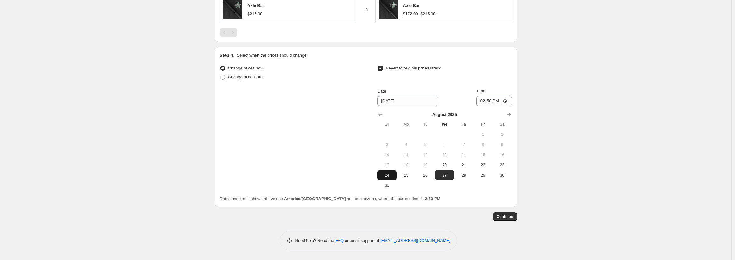
drag, startPoint x: 387, startPoint y: 175, endPoint x: 397, endPoint y: 177, distance: 10.6
click at [397, 177] on button "24" at bounding box center [387, 175] width 19 height 10
click at [409, 173] on span "25" at bounding box center [407, 175] width 14 height 5
type input "[DATE]"
click at [485, 103] on input "14:50" at bounding box center [495, 101] width 36 height 11
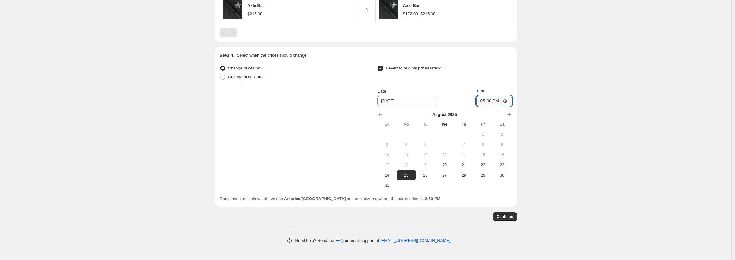
type input "05:00"
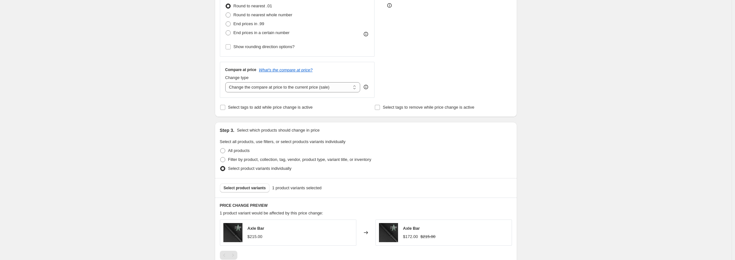
scroll to position [0, 0]
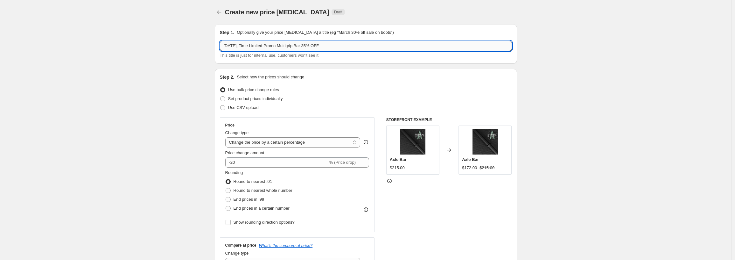
drag, startPoint x: 302, startPoint y: 46, endPoint x: 306, endPoint y: 46, distance: 4.8
click at [306, 46] on input "[DATE], Time Limited Promo Multigrip Bar 35% OFF" at bounding box center [366, 46] width 292 height 10
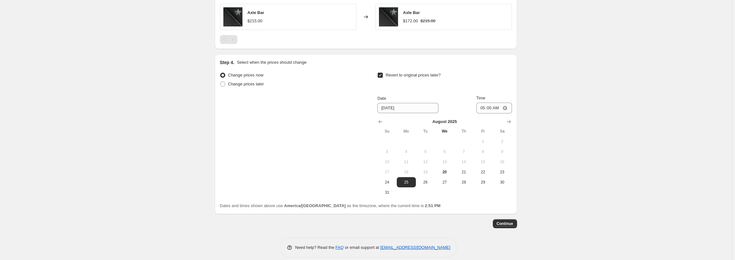
scroll to position [398, 0]
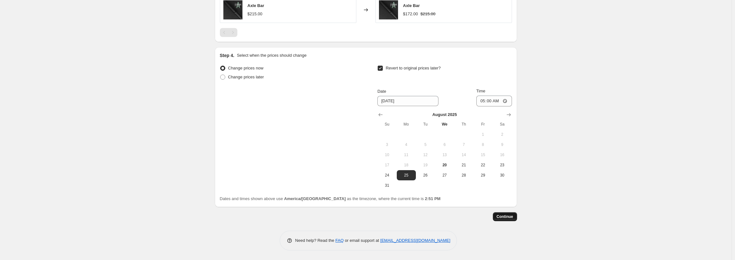
type input "[DATE], Time Limited Promo Axle Bar 20% OFF"
click at [511, 215] on span "Continue" at bounding box center [505, 216] width 17 height 5
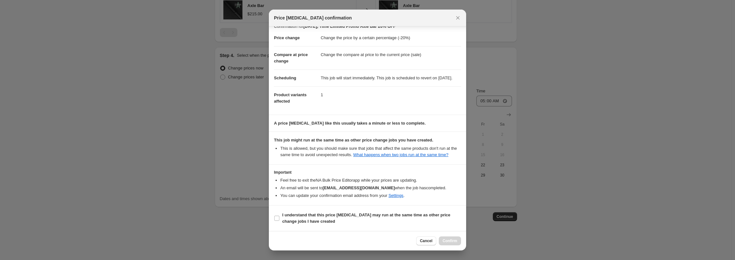
scroll to position [15, 0]
click at [291, 212] on label "I understand that this price [MEDICAL_DATA] may run at the same time as other p…" at bounding box center [367, 217] width 187 height 15
click at [280, 216] on input "I understand that this price [MEDICAL_DATA] may run at the same time as other p…" at bounding box center [276, 218] width 5 height 5
checkbox input "true"
click at [462, 239] on div "Cancel Confirm" at bounding box center [367, 240] width 197 height 19
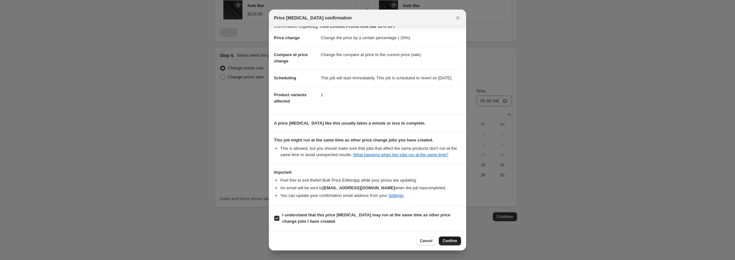
click at [455, 241] on span "Confirm" at bounding box center [450, 240] width 15 height 5
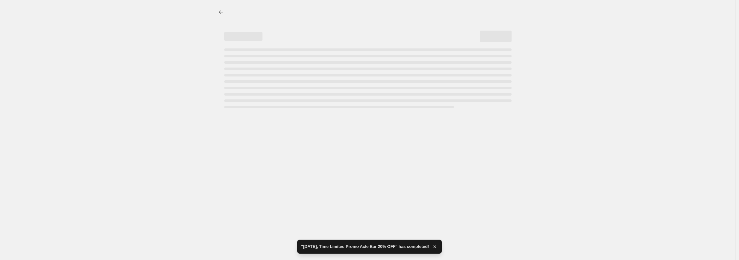
select select "percentage"
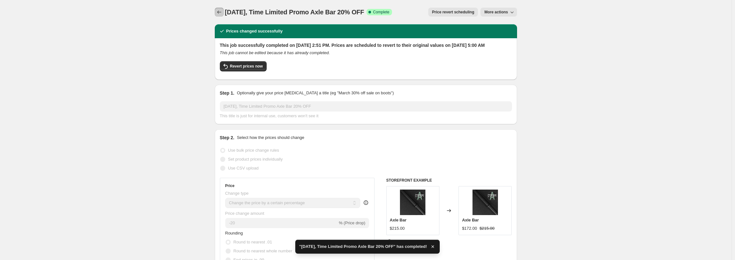
click at [218, 11] on icon "Price change jobs" at bounding box center [219, 12] width 6 height 6
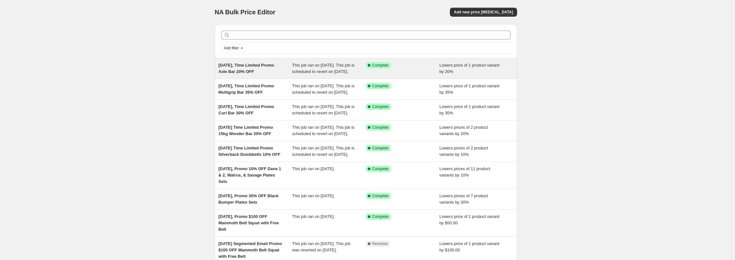
click at [260, 67] on span "[DATE], Time Limited Promo Axle Bar 20% OFF" at bounding box center [247, 68] width 56 height 11
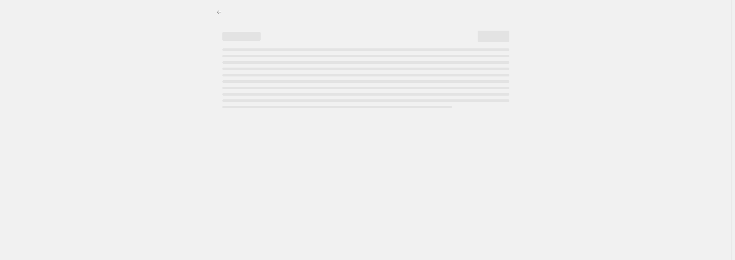
select select "percentage"
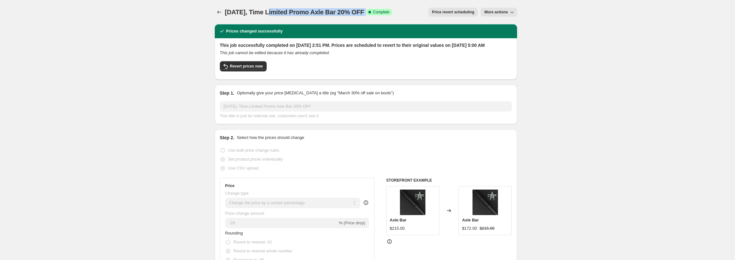
drag, startPoint x: 383, startPoint y: 11, endPoint x: 269, endPoint y: 17, distance: 114.1
click at [269, 17] on div "Aug 20, 2025, Time Limited Promo Axle Bar 20% OFF. This page is ready Aug 20, 2…" at bounding box center [366, 12] width 302 height 24
copy div "Time Limited Promo Axle Bar 20% OFF Success Complete"
click at [222, 12] on icon "Price change jobs" at bounding box center [219, 12] width 6 height 6
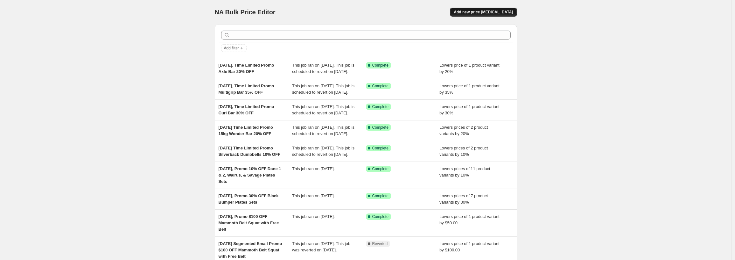
click at [497, 11] on span "Add new price [MEDICAL_DATA]" at bounding box center [483, 12] width 59 height 5
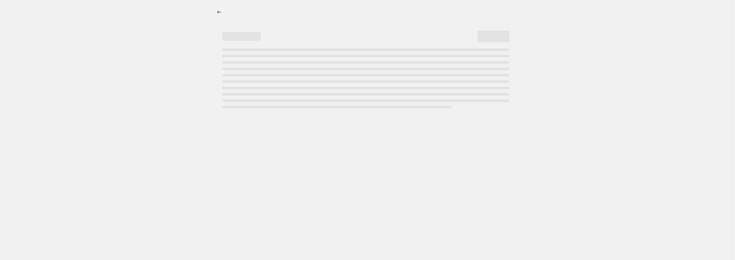
select select "percentage"
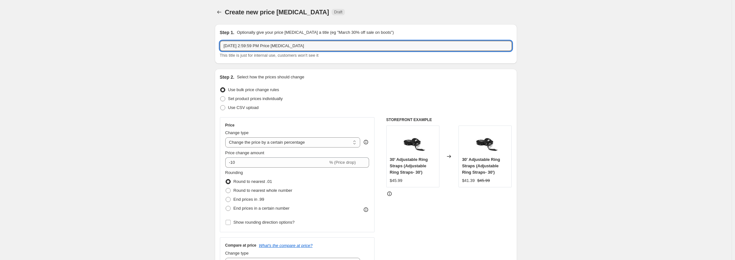
drag, startPoint x: 251, startPoint y: 47, endPoint x: 508, endPoint y: 56, distance: 257.4
click at [500, 55] on div "Aug 20, 2025, 2:59:59 PM Price change job This title is just for internal use, …" at bounding box center [366, 50] width 292 height 18
paste input "Time Limited Promo Axle Bar 20% OFF Success Complete"
click at [310, 45] on input "Aug 20, 2025, Time Limited Promo Axle Bar 20% OFF Success Complete" at bounding box center [366, 46] width 292 height 10
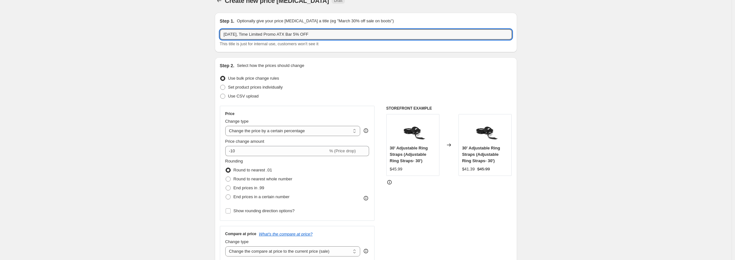
scroll to position [32, 0]
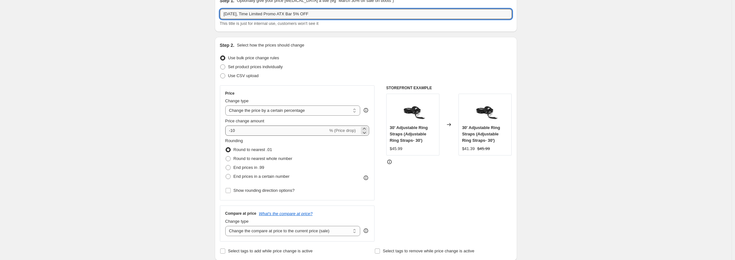
type input "Aug 20, 2025, Time Limited Promo ATX Bar 5% OFF"
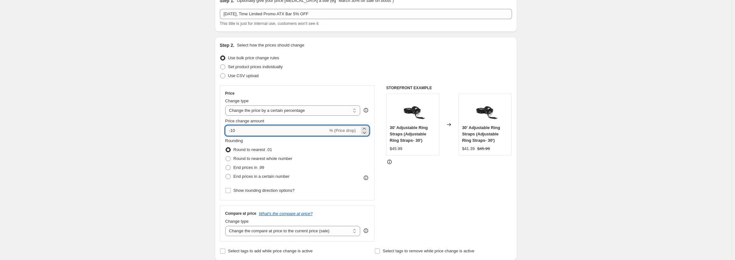
drag, startPoint x: 239, startPoint y: 132, endPoint x: 233, endPoint y: 131, distance: 6.5
click at [233, 131] on input "-10" at bounding box center [276, 130] width 103 height 10
type input "-5"
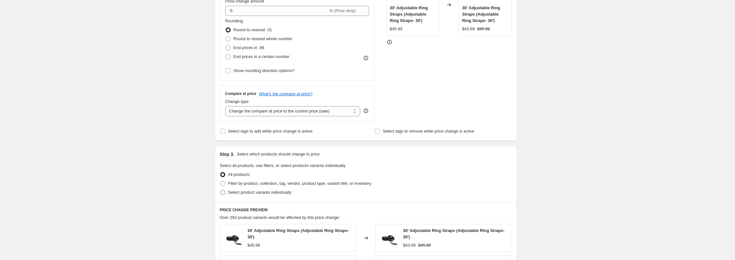
scroll to position [159, 0]
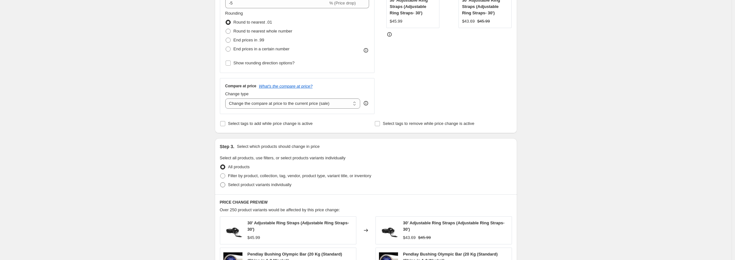
click at [242, 184] on span "Select product variants individually" at bounding box center [259, 184] width 63 height 5
click at [221, 182] on input "Select product variants individually" at bounding box center [220, 182] width 0 height 0
radio input "true"
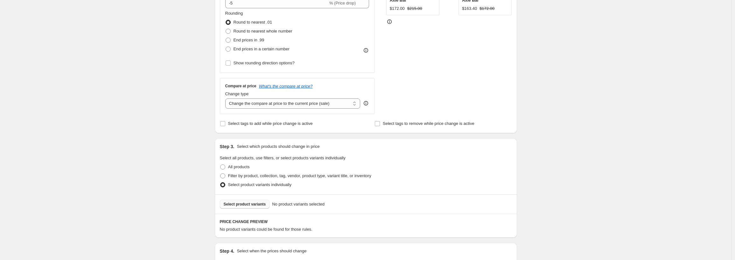
click at [243, 202] on span "Select product variants" at bounding box center [245, 204] width 42 height 5
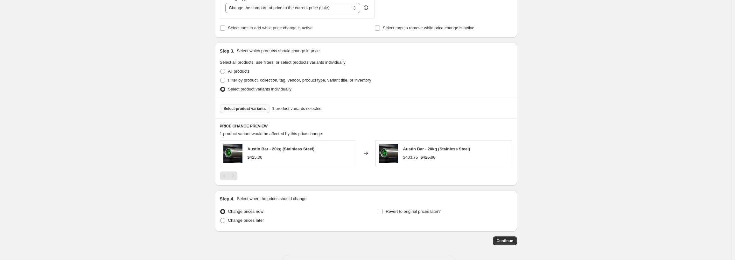
scroll to position [279, 0]
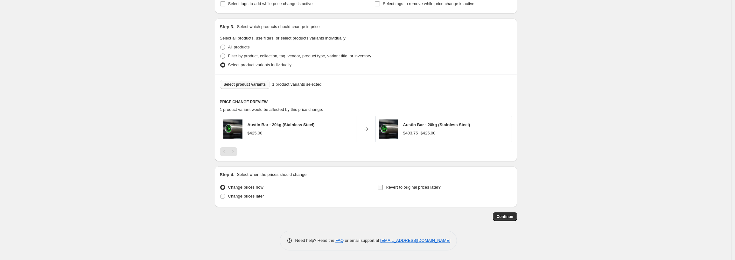
click at [383, 187] on input "Revert to original prices later?" at bounding box center [380, 187] width 5 height 5
checkbox input "true"
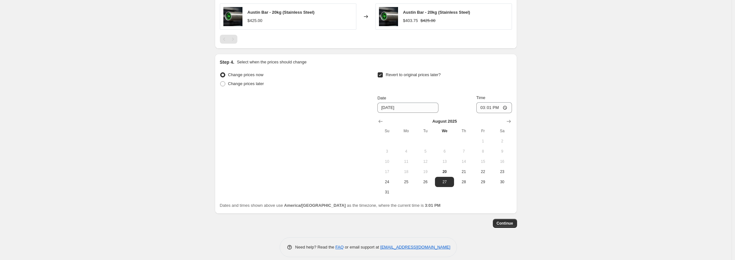
scroll to position [398, 0]
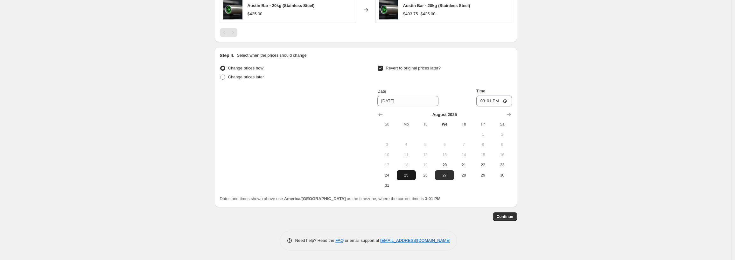
click at [408, 175] on span "25" at bounding box center [407, 175] width 14 height 5
type input "[DATE]"
click at [484, 100] on input "15:01" at bounding box center [495, 101] width 36 height 11
type input "12:05"
type input "05:00"
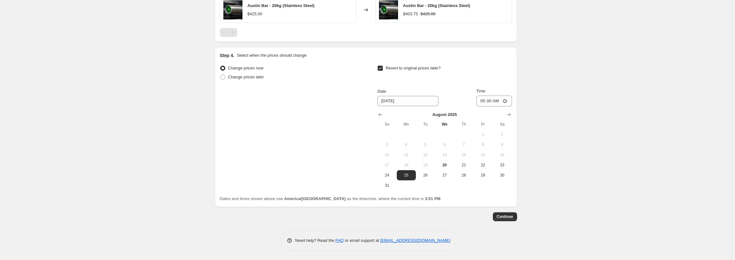
click at [502, 217] on span "Continue" at bounding box center [505, 216] width 17 height 5
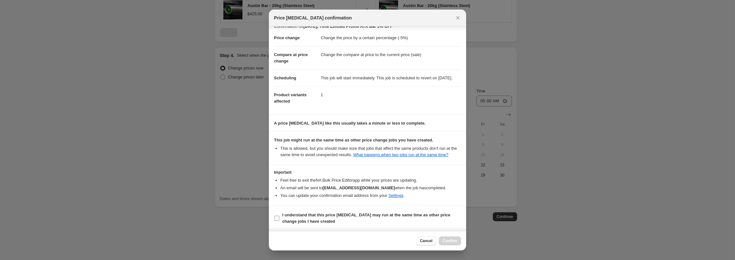
scroll to position [15, 0]
click at [357, 220] on span "I understand that this price [MEDICAL_DATA] may run at the same time as other p…" at bounding box center [371, 218] width 179 height 13
click at [280, 220] on input "I understand that this price [MEDICAL_DATA] may run at the same time as other p…" at bounding box center [276, 218] width 5 height 5
checkbox input "true"
click at [451, 238] on button "Confirm" at bounding box center [450, 240] width 22 height 9
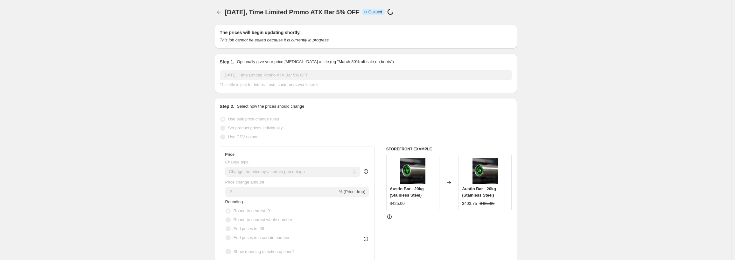
scroll to position [398, 0]
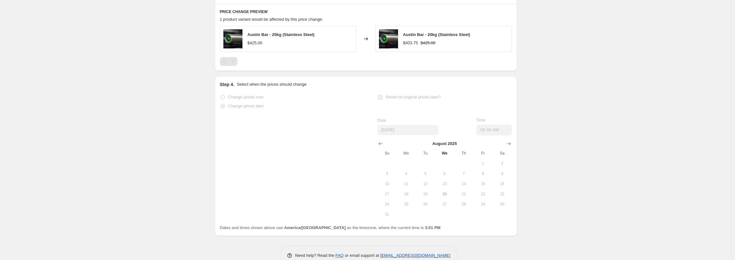
select select "percentage"
